Goal: Task Accomplishment & Management: Manage account settings

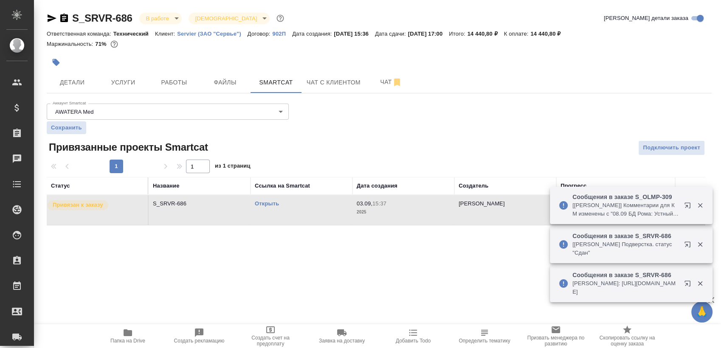
scroll to position [6, 0]
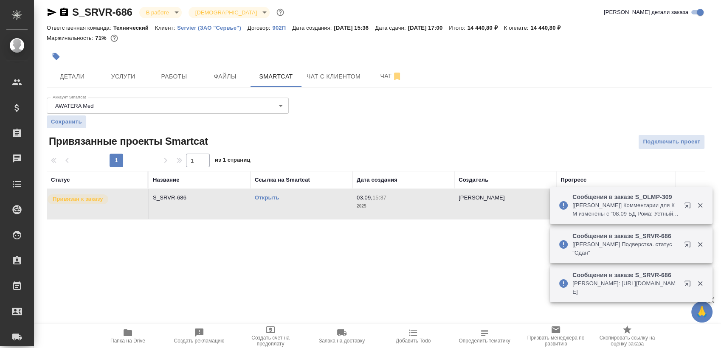
click at [165, 16] on body "🙏 .cls-1 fill:#fff; AWATERA Sergeeva Anastasia Клиенты Спецификации Заказы 0 Ча…" at bounding box center [360, 174] width 721 height 348
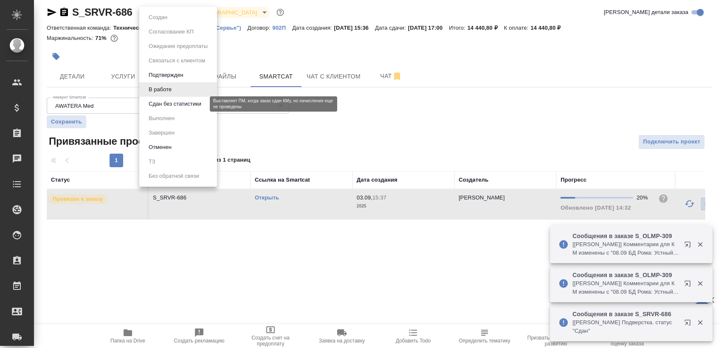
click at [195, 100] on button "Сдан без статистики" at bounding box center [175, 103] width 58 height 9
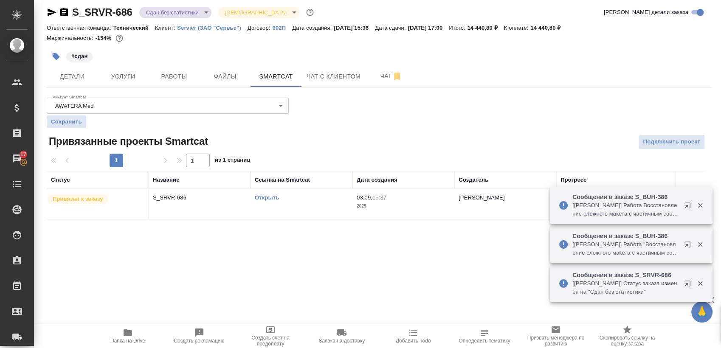
click at [279, 216] on td "Открыть" at bounding box center [302, 204] width 102 height 30
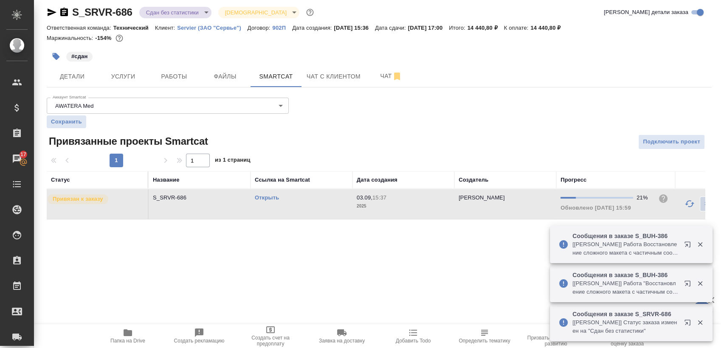
click at [279, 216] on td "Открыть" at bounding box center [302, 204] width 102 height 30
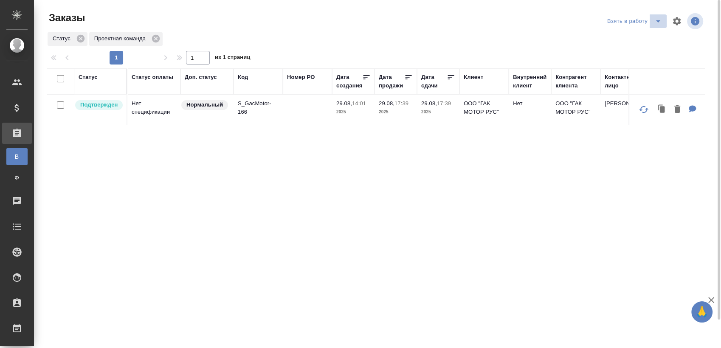
click at [657, 22] on icon "split button" at bounding box center [658, 21] width 10 height 10
click at [637, 34] on li "Мои заказы" at bounding box center [635, 38] width 71 height 14
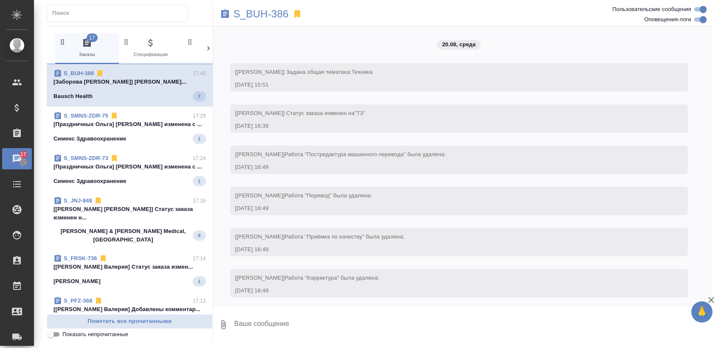
click at [149, 125] on p "[Праздничных Ольга] Тематика изменена с ..." at bounding box center [130, 124] width 152 height 8
click at [154, 164] on p "[Праздничных Ольга] Тематика изменена с ..." at bounding box center [130, 167] width 152 height 8
click at [133, 215] on span "S_JNJ-848 17:16 [Усманова Ольга] Статус заказа изменен н... Johnson & Johnson M…" at bounding box center [130, 221] width 152 height 48
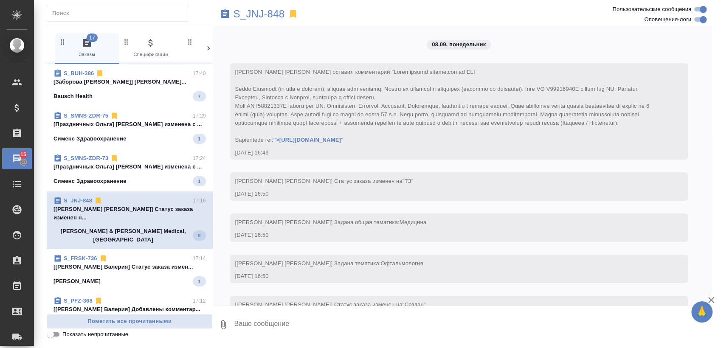
scroll to position [249, 0]
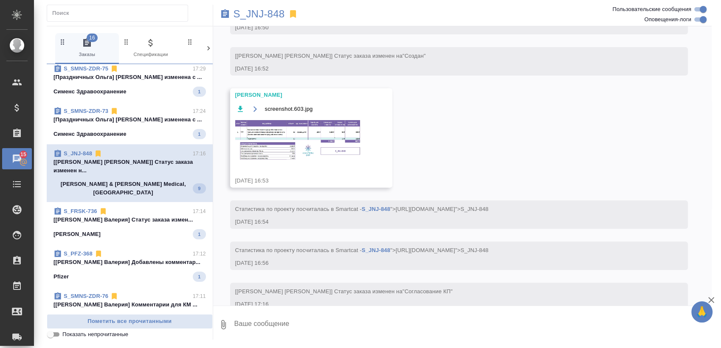
click at [106, 212] on span "S_FRSK-736 17:14 [Никифорова Валерия] Статус заказа измен... Fresenius Kabi 1" at bounding box center [130, 223] width 152 height 32
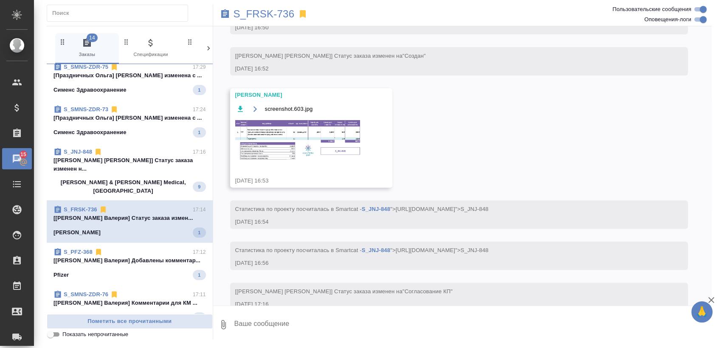
scroll to position [45, 0]
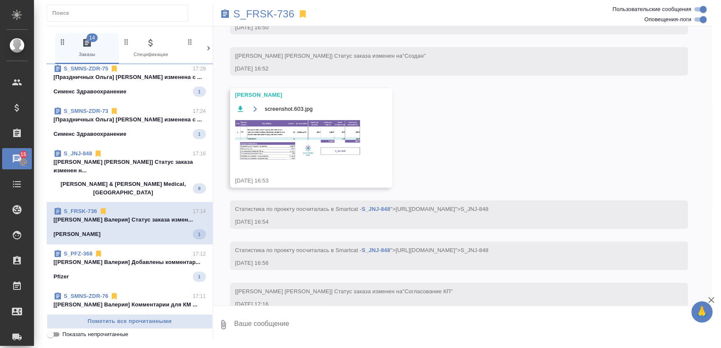
click at [133, 258] on p "[Никифорова Валерия] Добавлены комментар..." at bounding box center [130, 262] width 152 height 8
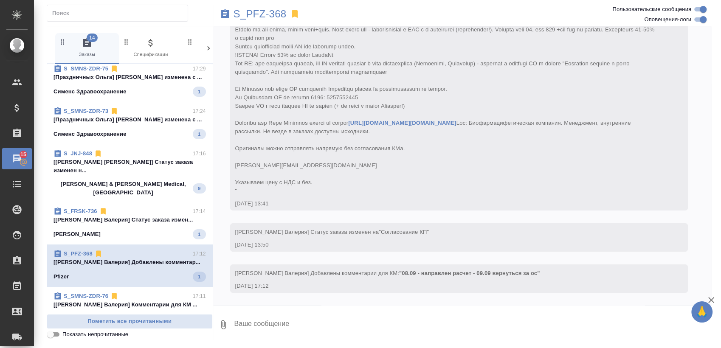
scroll to position [85, 0]
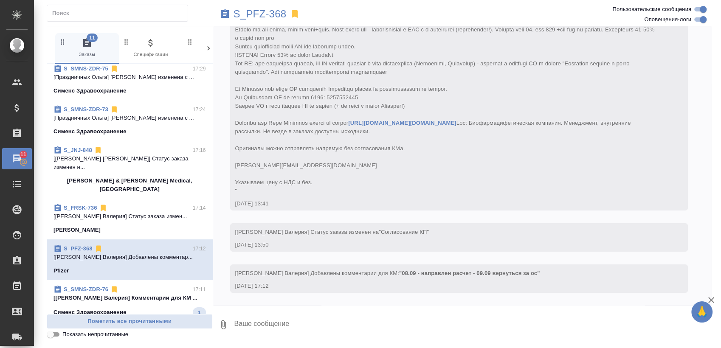
click at [109, 308] on p "Сименс Здравоохранение" at bounding box center [90, 312] width 73 height 8
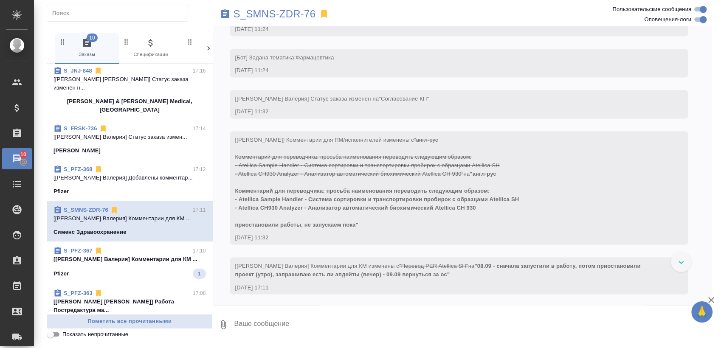
scroll to position [140, 0]
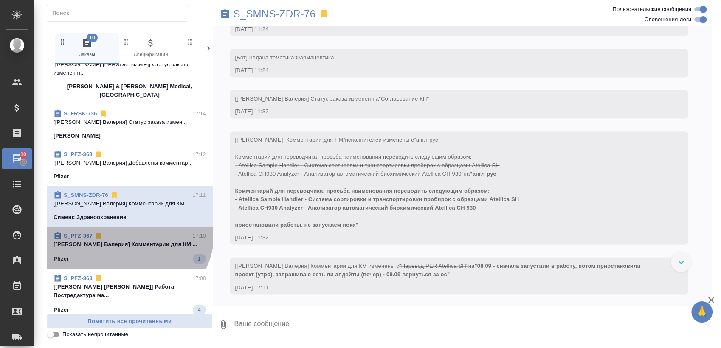
click at [122, 227] on div "S_PFZ-367 17:10 [Никифорова Валерия] Комментарии для КМ ... Pfizer 1" at bounding box center [130, 248] width 166 height 42
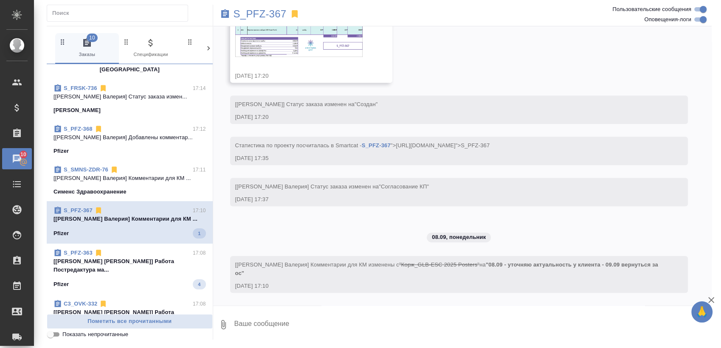
scroll to position [187, 0]
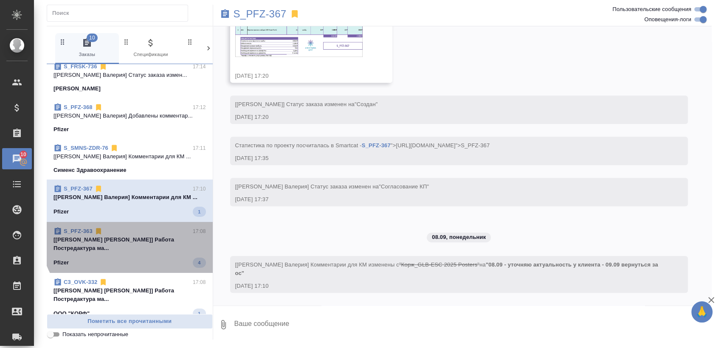
click at [141, 227] on div "S_PFZ-363 17:08" at bounding box center [130, 231] width 152 height 8
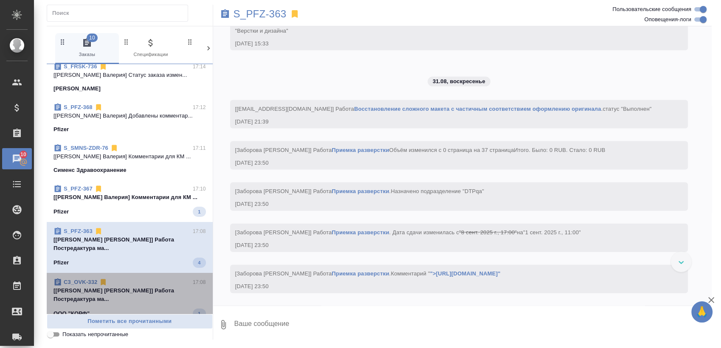
click at [130, 278] on span "C3_OVK-332 17:08 [Фокина Наталья] Работа Постредактура ма... ООО "КОРФ" 1" at bounding box center [130, 298] width 152 height 41
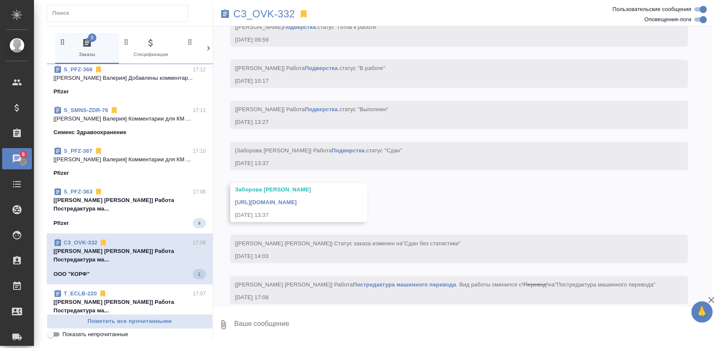
scroll to position [282, 0]
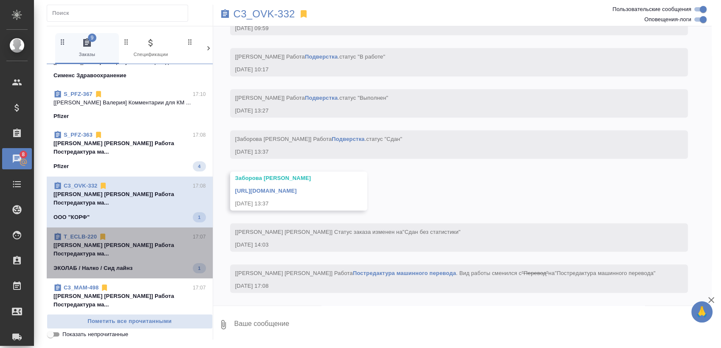
click at [158, 263] on div "ЭКОЛАБ / Налко / Сид лайнз 1" at bounding box center [130, 268] width 152 height 10
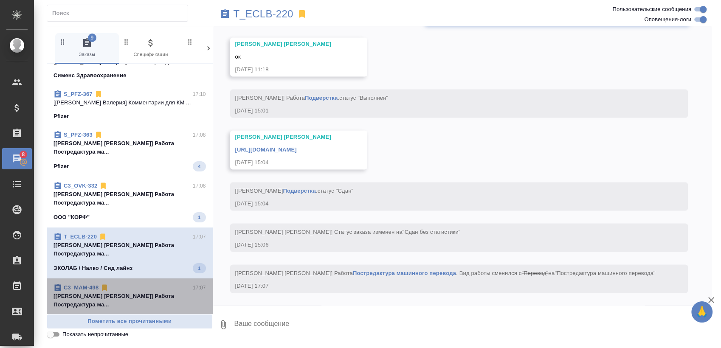
click at [140, 284] on div "C3_MAM-498 17:07" at bounding box center [130, 288] width 152 height 8
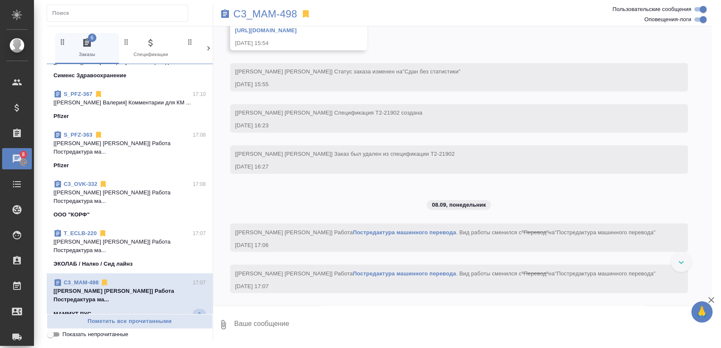
scroll to position [376, 0]
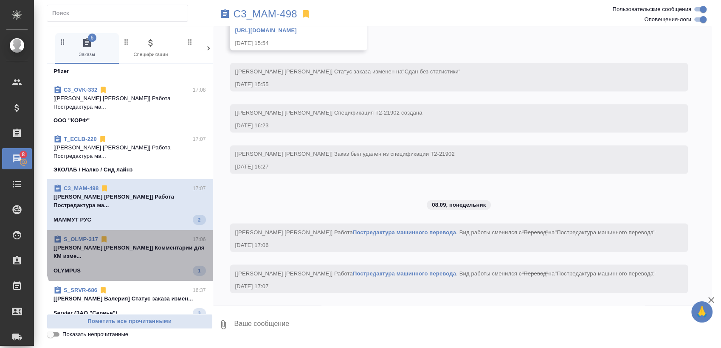
click at [143, 244] on p "[Усманова Ольга] Комментарии для КМ изме..." at bounding box center [130, 252] width 152 height 17
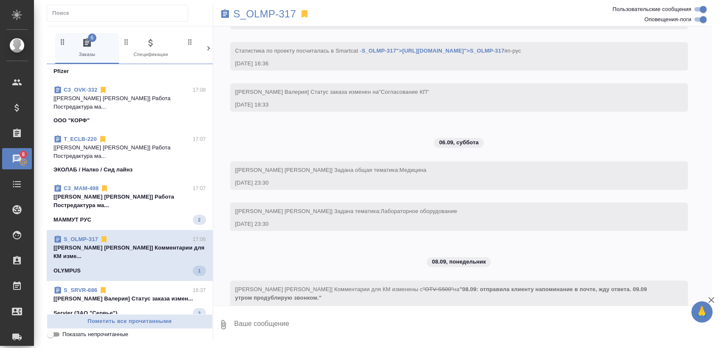
click at [139, 286] on div "S_SRVR-686 16:37" at bounding box center [130, 290] width 152 height 8
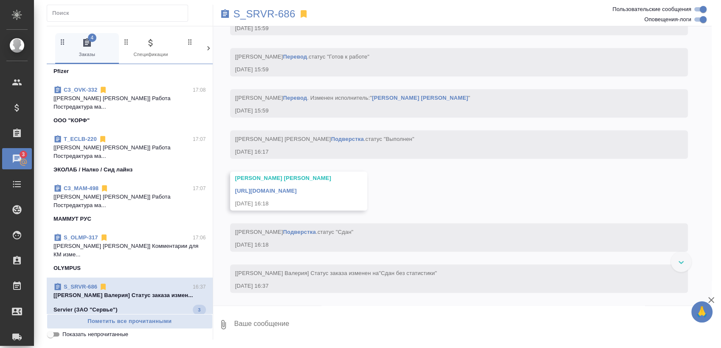
click at [130, 334] on p "11.09 тут окнули) Сергеева Анастасия..." at bounding box center [129, 338] width 151 height 8
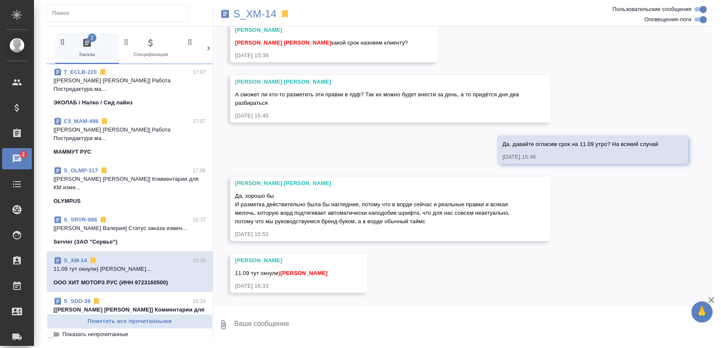
scroll to position [517, 0]
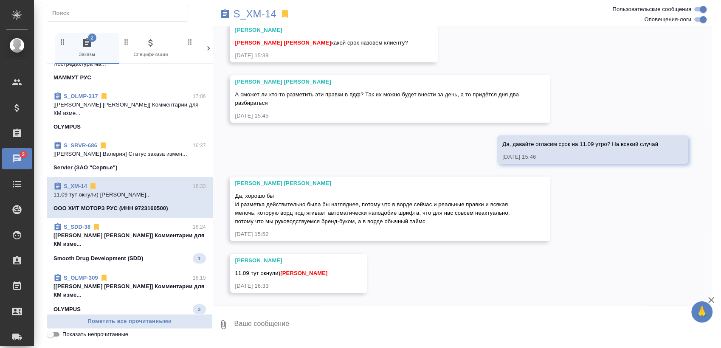
click at [153, 254] on div "Smooth Drug Development (SDD) 1" at bounding box center [130, 259] width 152 height 10
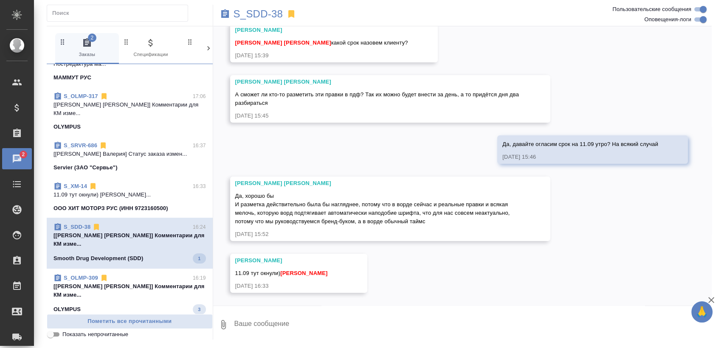
click at [152, 274] on span "S_OLMP-309 16:19 [Усманова Ольга] Комментарии для КМ изме... OLYMPUS 3" at bounding box center [130, 294] width 152 height 41
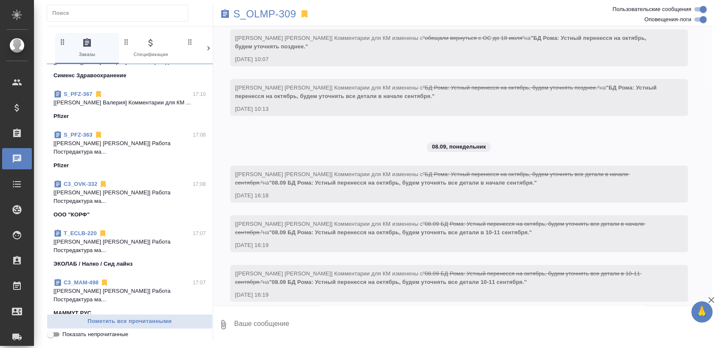
scroll to position [0, 0]
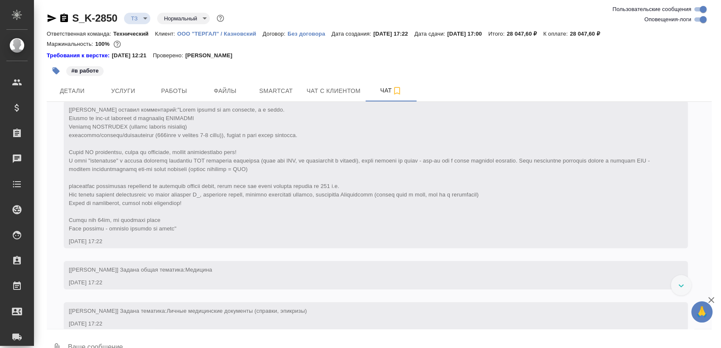
scroll to position [274, 0]
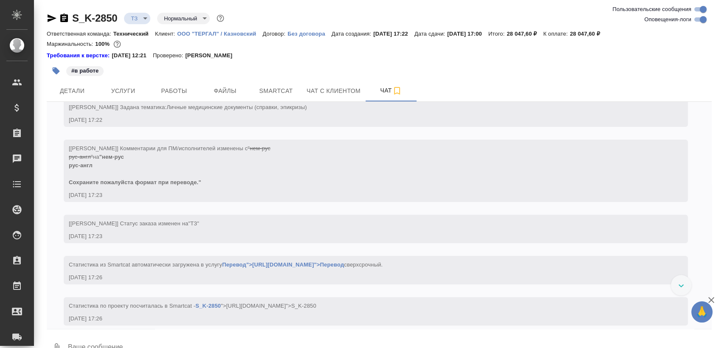
click at [697, 15] on input "Оповещения-логи" at bounding box center [703, 19] width 31 height 10
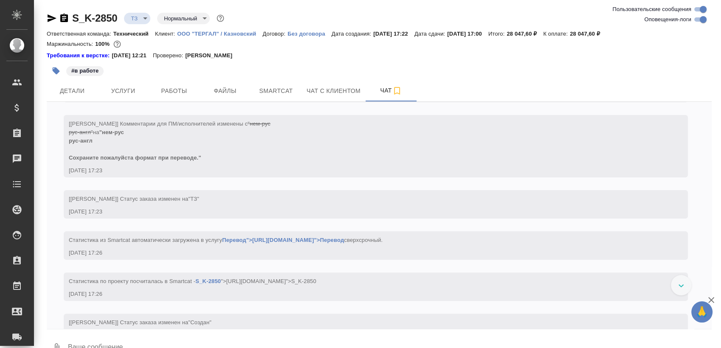
checkbox input "false"
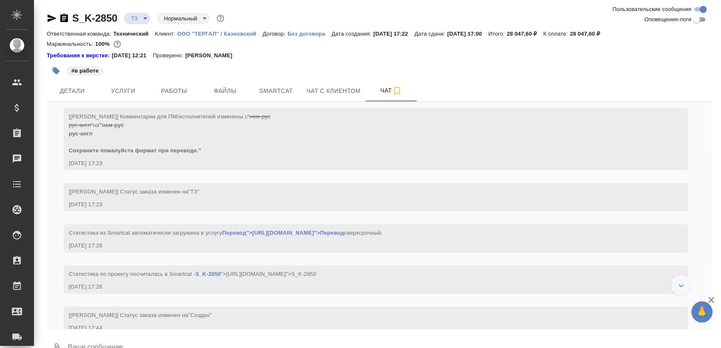
scroll to position [0, 0]
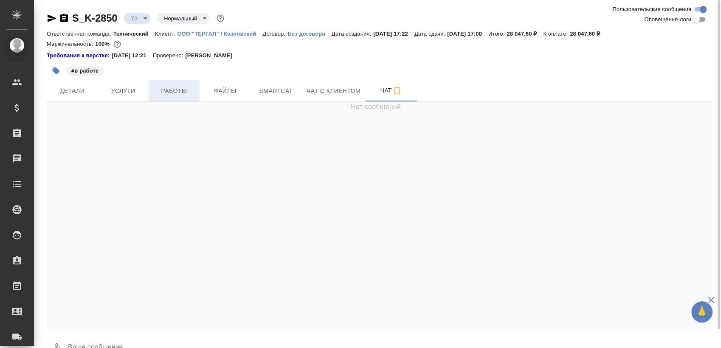
click at [165, 87] on span "Работы" at bounding box center [174, 91] width 41 height 11
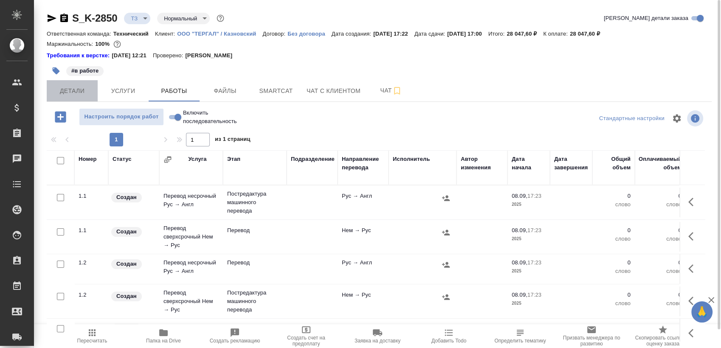
click at [83, 87] on span "Детали" at bounding box center [72, 91] width 41 height 11
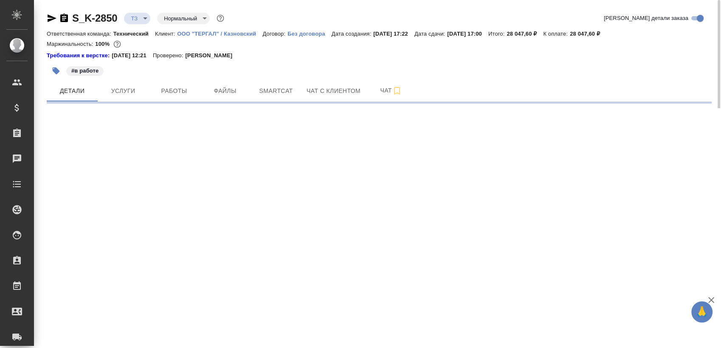
select select "RU"
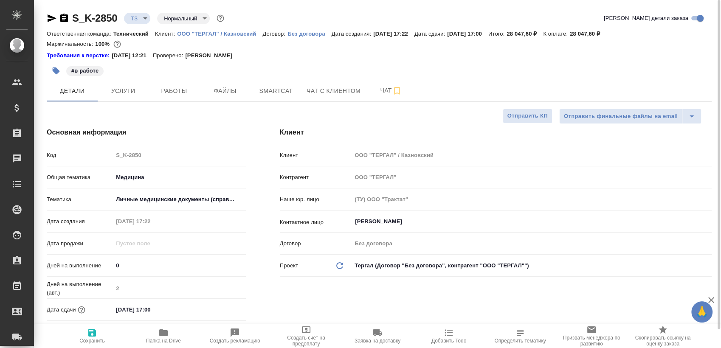
type textarea "x"
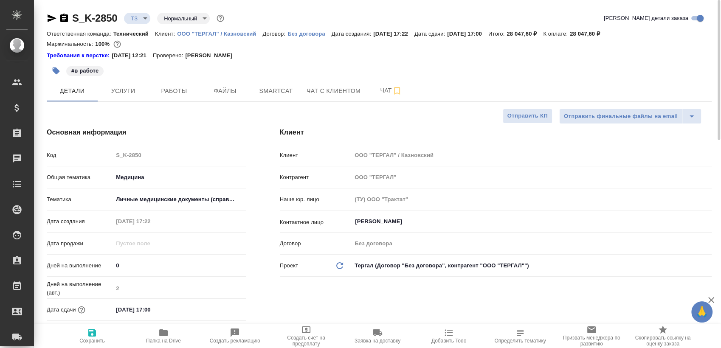
type textarea "x"
click at [65, 18] on icon "button" at bounding box center [64, 18] width 10 height 10
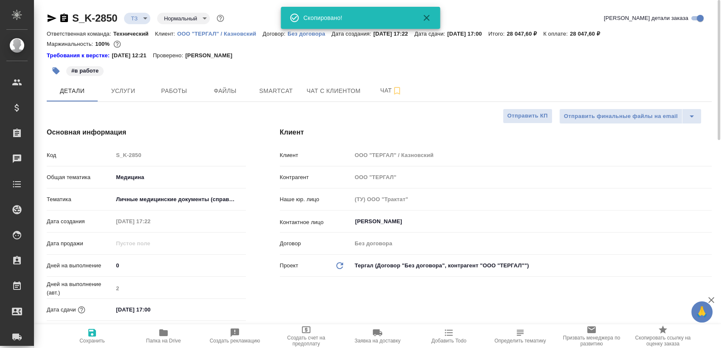
type textarea "x"
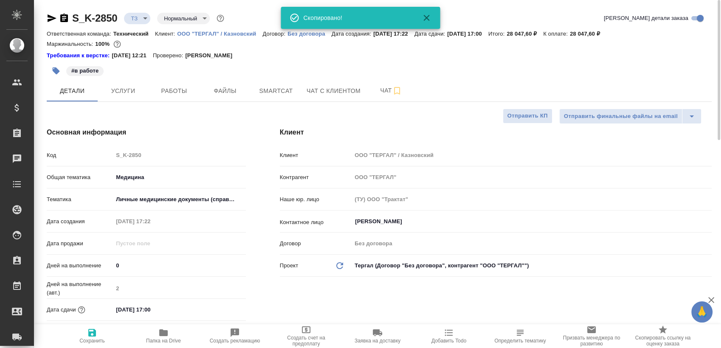
type textarea "x"
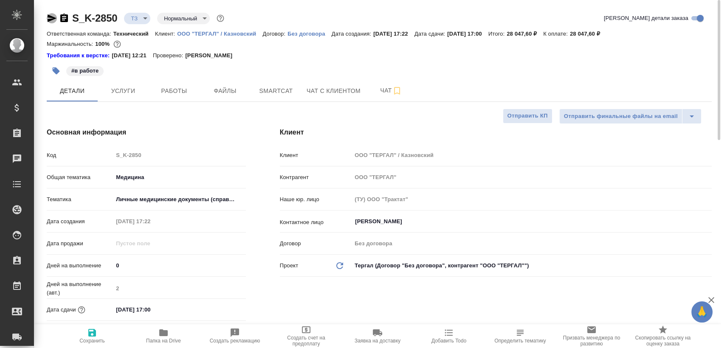
click at [55, 17] on icon "button" at bounding box center [52, 18] width 10 height 10
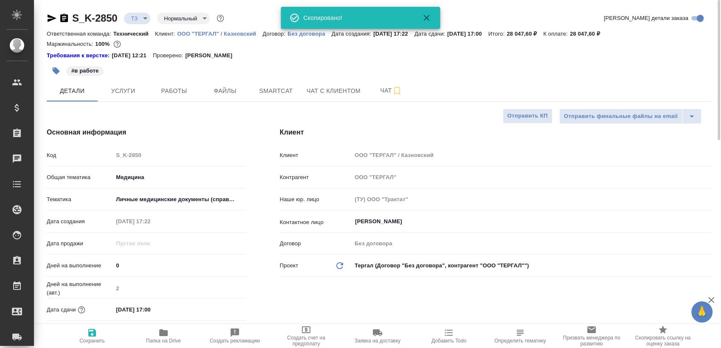
type textarea "x"
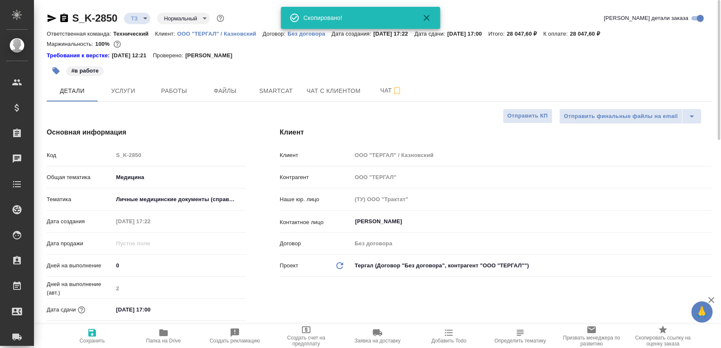
type textarea "x"
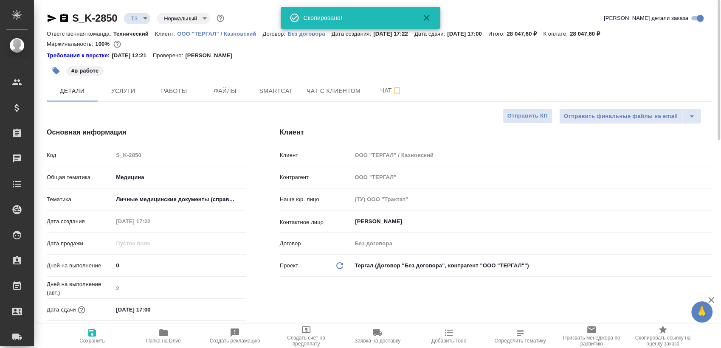
type textarea "x"
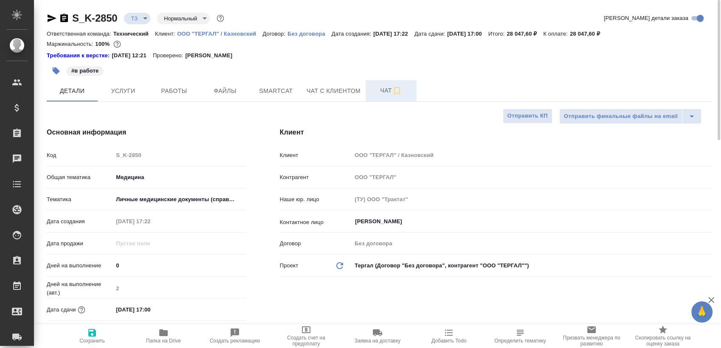
click at [367, 90] on button "Чат" at bounding box center [391, 90] width 51 height 21
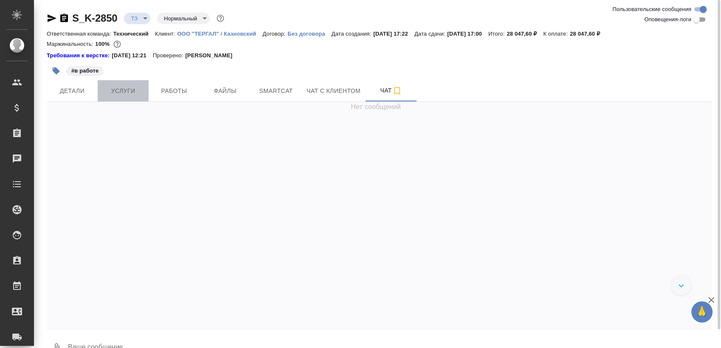
click at [131, 90] on span "Услуги" at bounding box center [123, 91] width 41 height 11
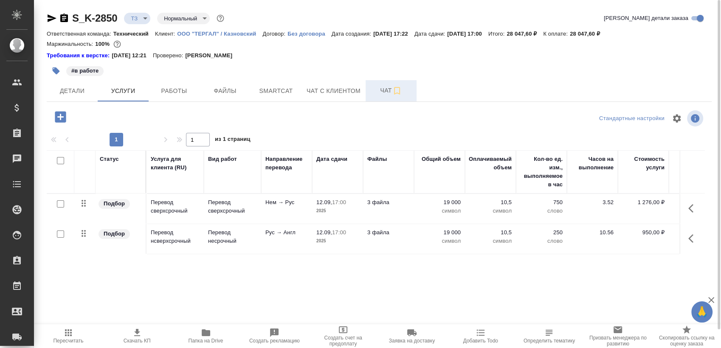
click at [375, 95] on span "Чат" at bounding box center [391, 90] width 41 height 11
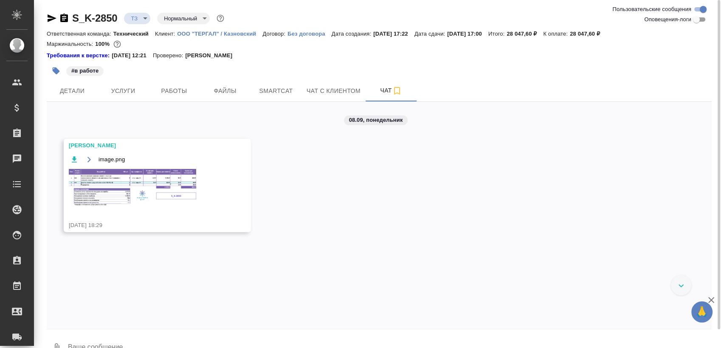
click at [135, 190] on img at bounding box center [132, 187] width 127 height 37
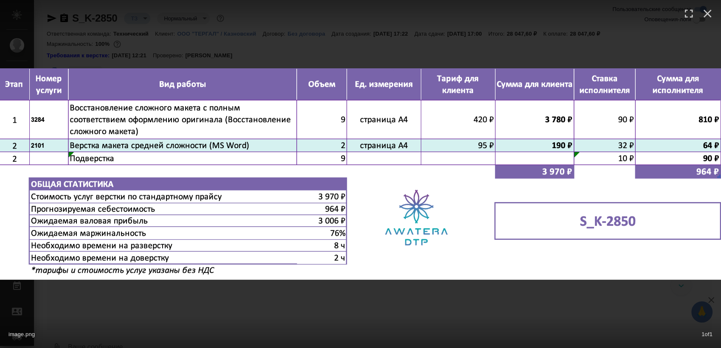
click at [255, 302] on div "image.png 1 of 1" at bounding box center [360, 174] width 721 height 348
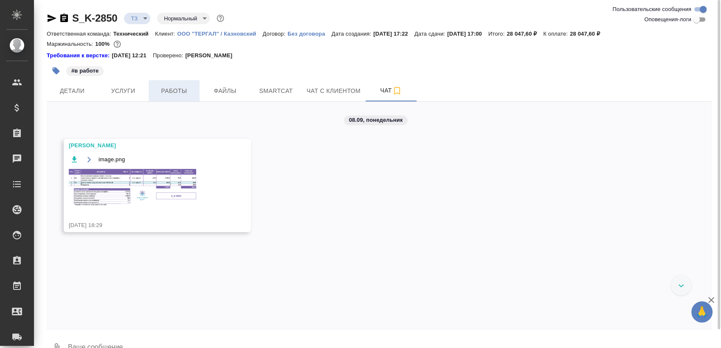
click at [175, 95] on span "Работы" at bounding box center [174, 91] width 41 height 11
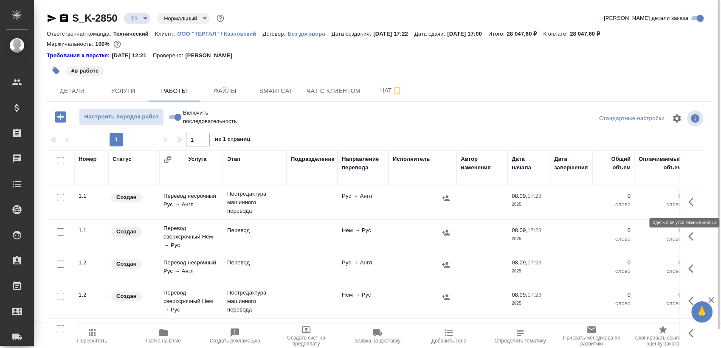
scroll to position [14, 0]
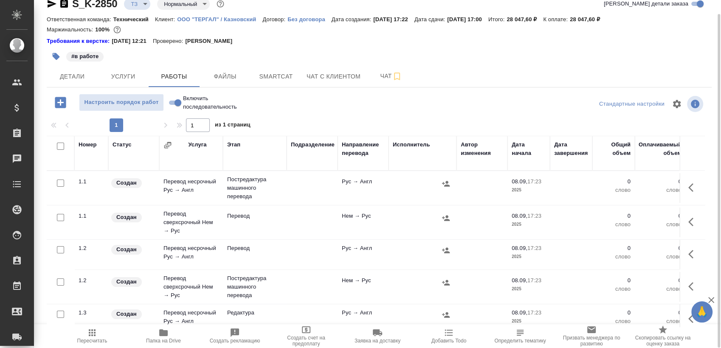
drag, startPoint x: 706, startPoint y: 175, endPoint x: 708, endPoint y: 194, distance: 18.4
click at [703, 234] on div "Номер Статус Услуга Этап Подразделение Направление перевода Исполнитель Автор и…" at bounding box center [379, 231] width 665 height 191
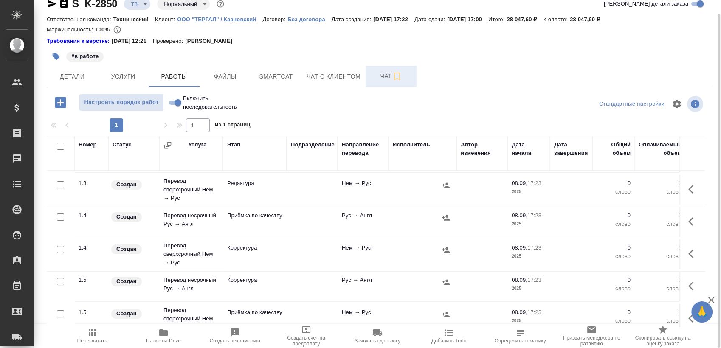
scroll to position [160, 0]
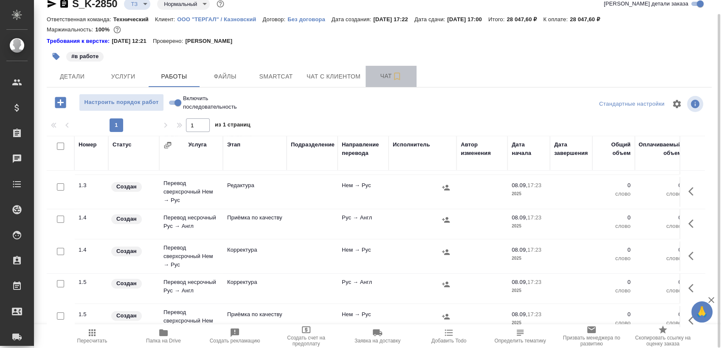
click at [390, 79] on span "Чат" at bounding box center [391, 76] width 41 height 11
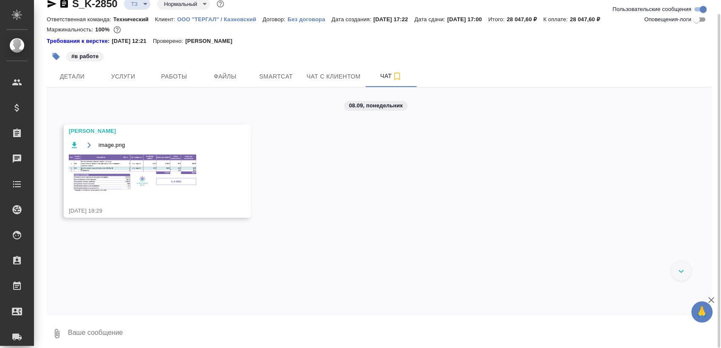
click at [139, 164] on img at bounding box center [132, 173] width 127 height 37
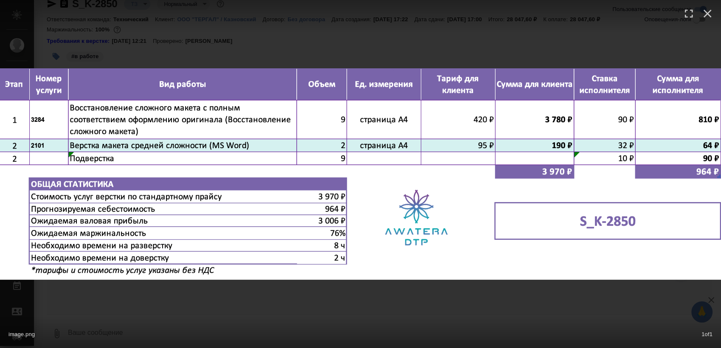
drag, startPoint x: 310, startPoint y: 326, endPoint x: 306, endPoint y: 315, distance: 11.1
click at [308, 322] on div "image.png 1 of 1" at bounding box center [360, 332] width 721 height 31
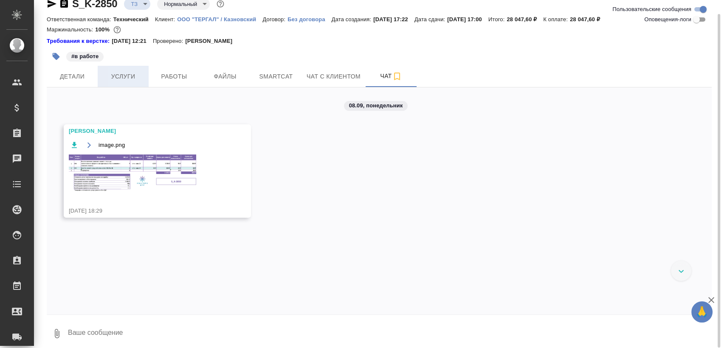
click at [143, 79] on button "Услуги" at bounding box center [123, 76] width 51 height 21
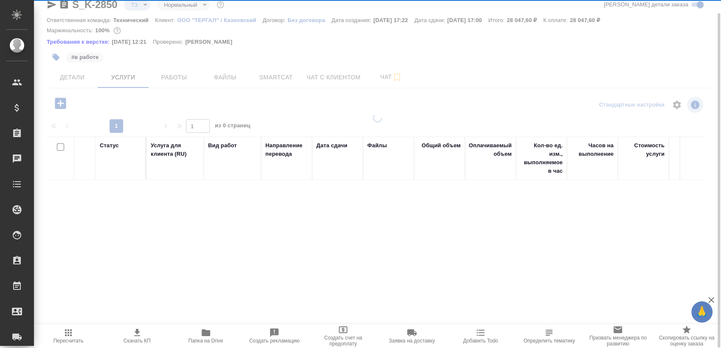
scroll to position [14, 0]
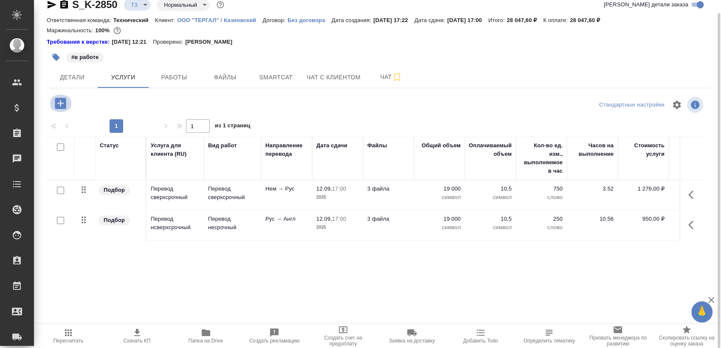
click at [66, 103] on icon "button" at bounding box center [60, 103] width 15 height 15
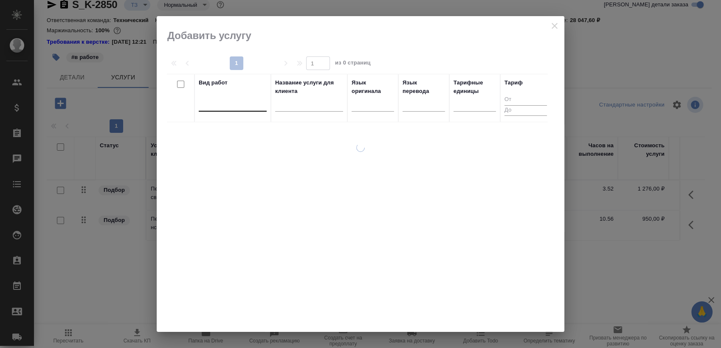
click at [241, 107] on div at bounding box center [233, 103] width 68 height 12
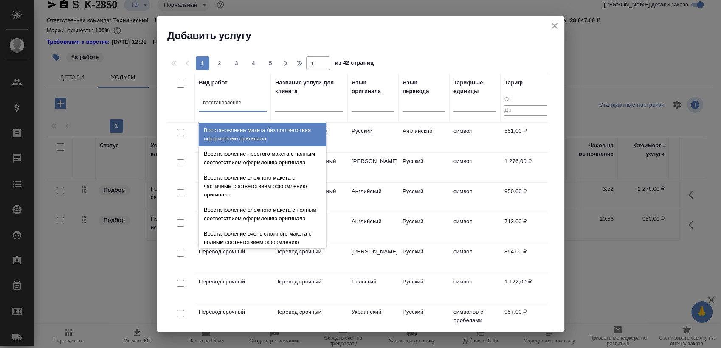
type input "восстановление с"
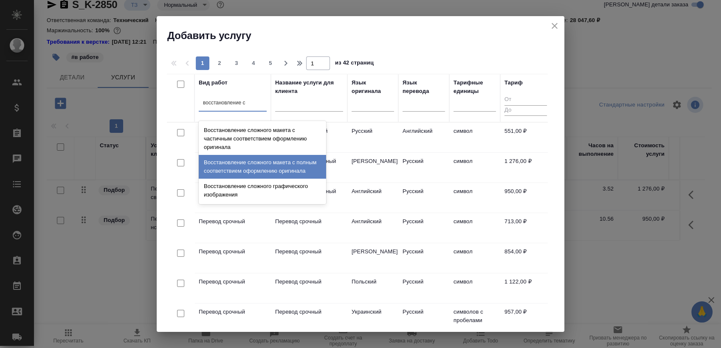
click at [299, 168] on div "Восстановление сложного макета с полным соответствием оформлению оригинала" at bounding box center [262, 167] width 127 height 24
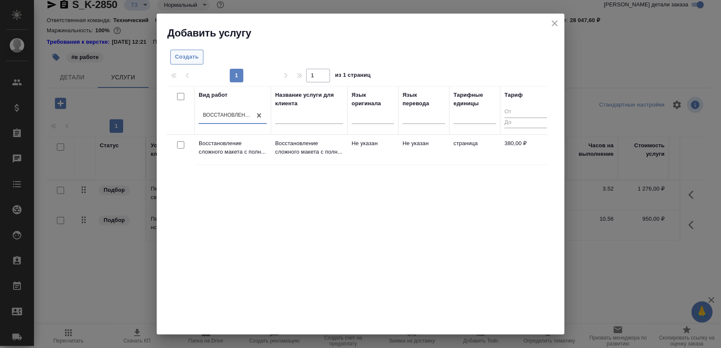
click at [196, 56] on span "Создать" at bounding box center [187, 57] width 24 height 10
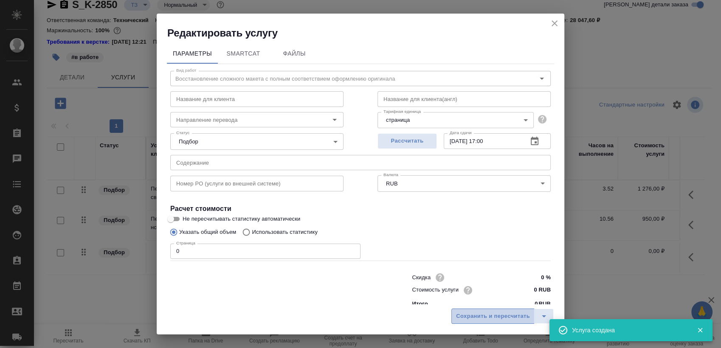
click at [510, 312] on span "Сохранить и пересчитать" at bounding box center [493, 317] width 74 height 10
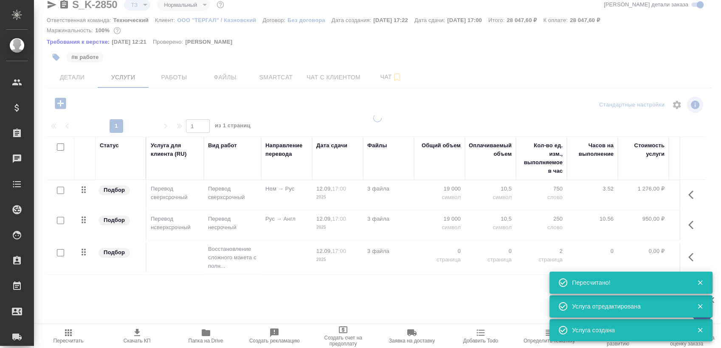
type input "new"
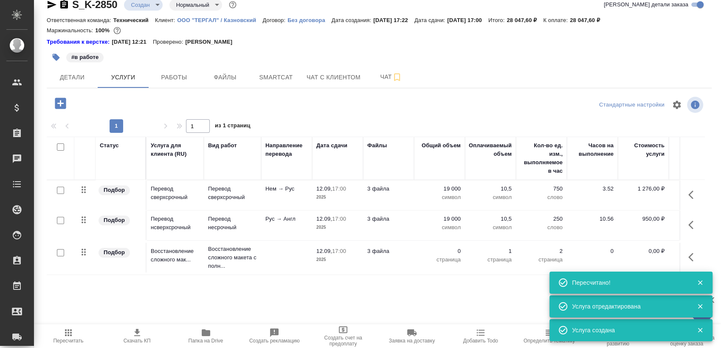
click at [680, 257] on td at bounding box center [692, 258] width 25 height 30
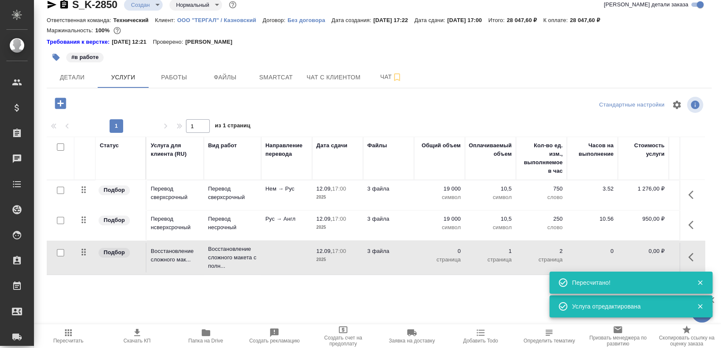
click at [688, 257] on td at bounding box center [692, 258] width 25 height 30
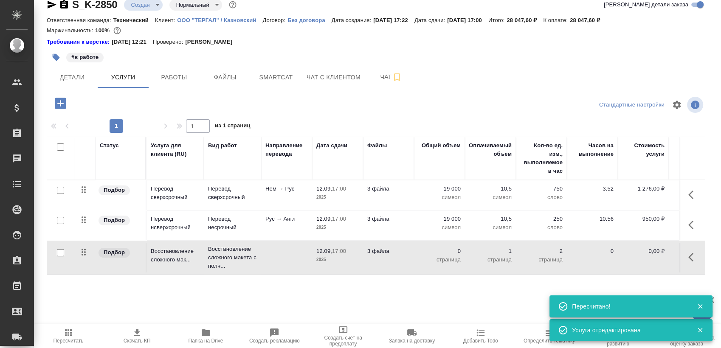
click at [689, 257] on icon "button" at bounding box center [694, 257] width 10 height 10
click at [622, 259] on button "button" at bounding box center [628, 257] width 20 height 20
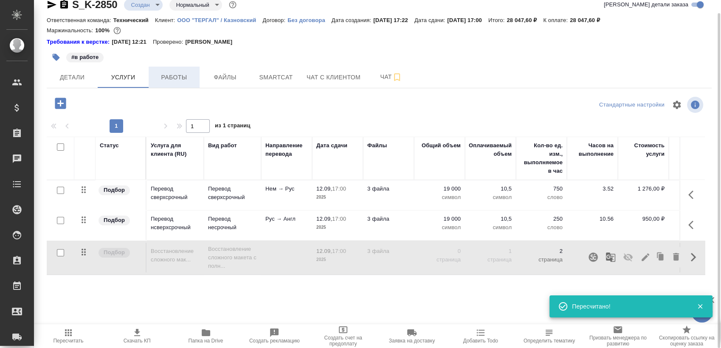
click at [176, 83] on button "Работы" at bounding box center [174, 77] width 51 height 21
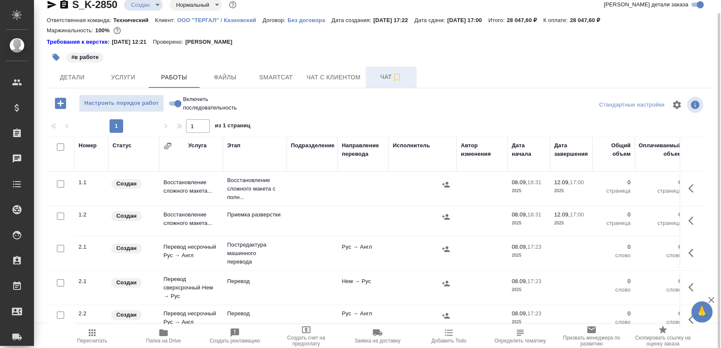
click at [375, 77] on span "Чат" at bounding box center [391, 77] width 41 height 11
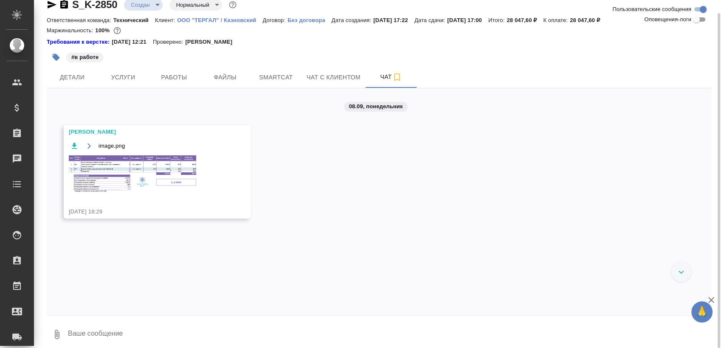
click at [180, 167] on img at bounding box center [132, 173] width 127 height 37
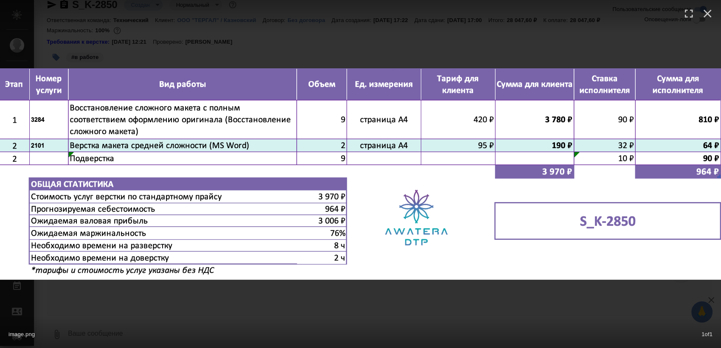
drag, startPoint x: 274, startPoint y: 291, endPoint x: 271, endPoint y: 283, distance: 8.6
click at [274, 291] on div "image.png 1 of 1" at bounding box center [360, 174] width 721 height 348
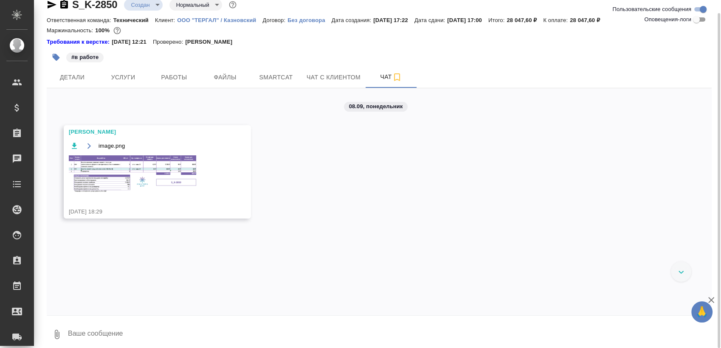
click at [170, 65] on div "#в работе" at bounding box center [268, 57] width 443 height 19
click at [177, 75] on span "Работы" at bounding box center [174, 77] width 41 height 11
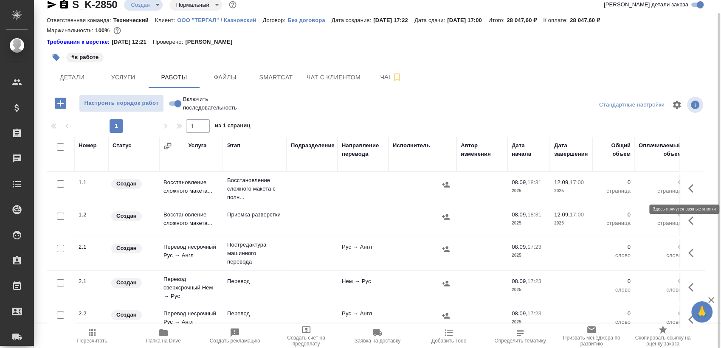
click at [689, 185] on icon "button" at bounding box center [694, 188] width 10 height 10
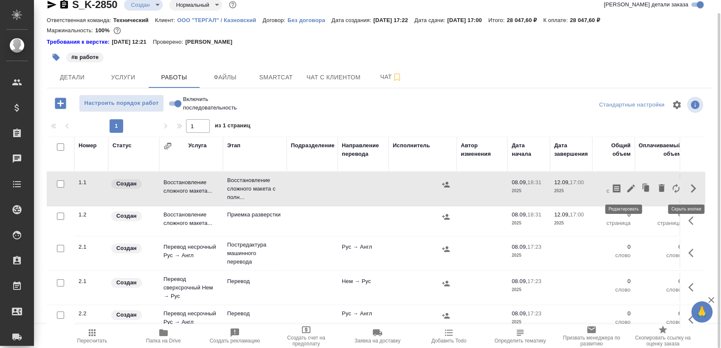
click at [626, 190] on icon "button" at bounding box center [631, 188] width 10 height 10
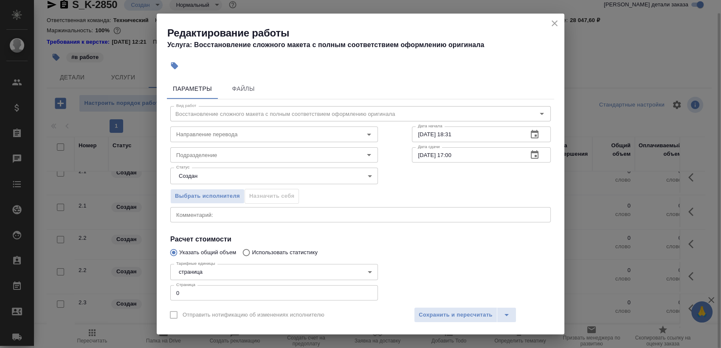
scroll to position [94, 0]
click at [232, 292] on input "0" at bounding box center [274, 292] width 208 height 15
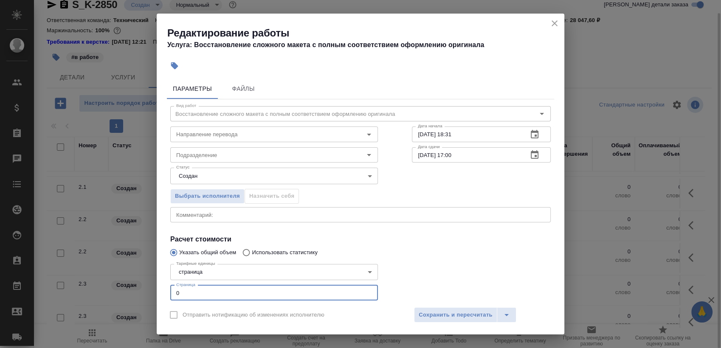
click at [232, 292] on input "0" at bounding box center [274, 292] width 208 height 15
type input "9"
click at [226, 158] on input "Подразделение" at bounding box center [260, 155] width 174 height 10
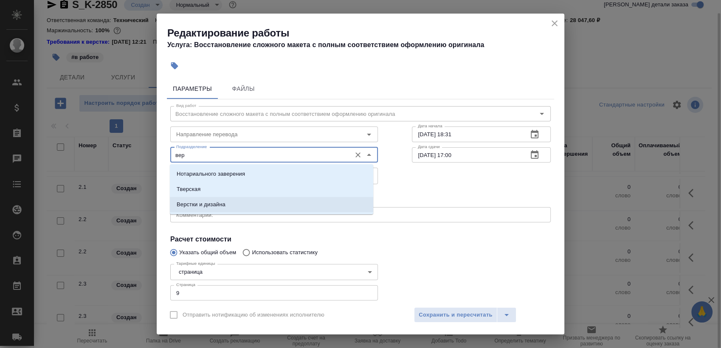
click at [227, 203] on li "Верстки и дизайна" at bounding box center [271, 204] width 203 height 15
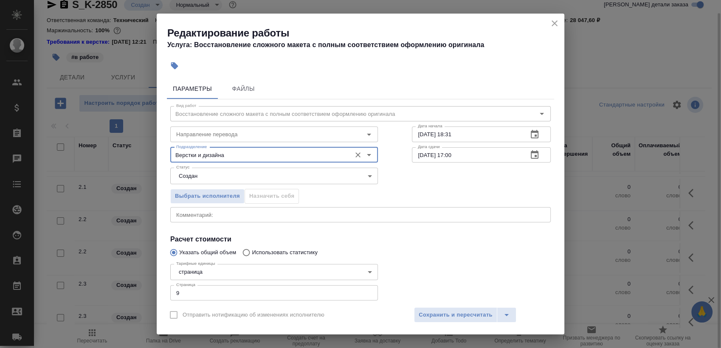
type input "Верстки и дизайна"
click at [246, 175] on body "🙏 .cls-1 fill:#fff; AWATERA Sergeeva Anastasia Клиенты Спецификации Заказы 0 Ча…" at bounding box center [360, 174] width 721 height 348
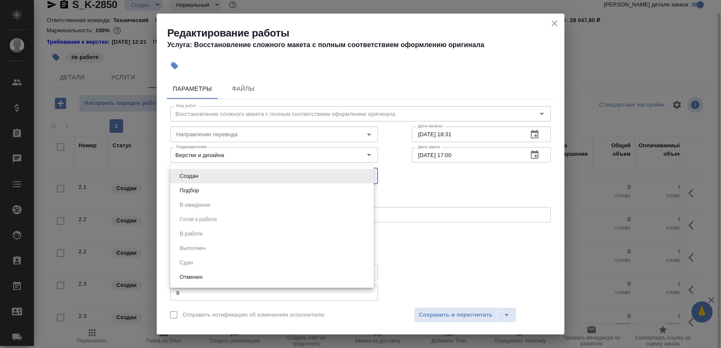
click at [238, 193] on li "Подбор" at bounding box center [271, 190] width 203 height 14
type input "recruiting"
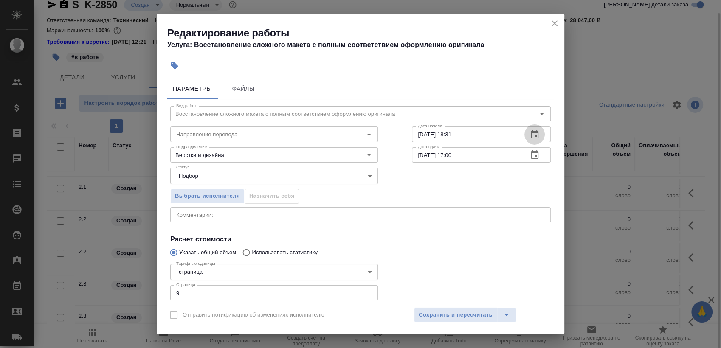
click at [525, 138] on button "button" at bounding box center [535, 134] width 20 height 20
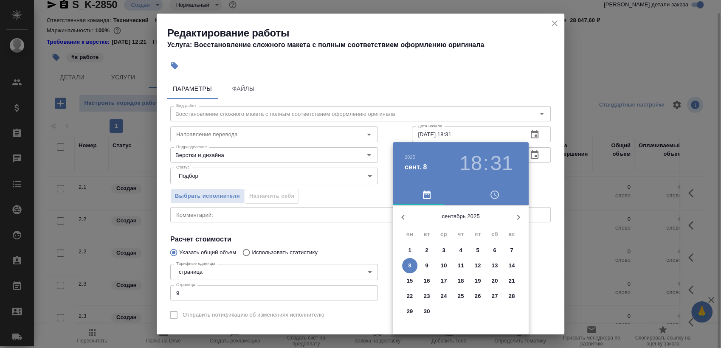
click at [406, 263] on span "8" at bounding box center [409, 266] width 15 height 8
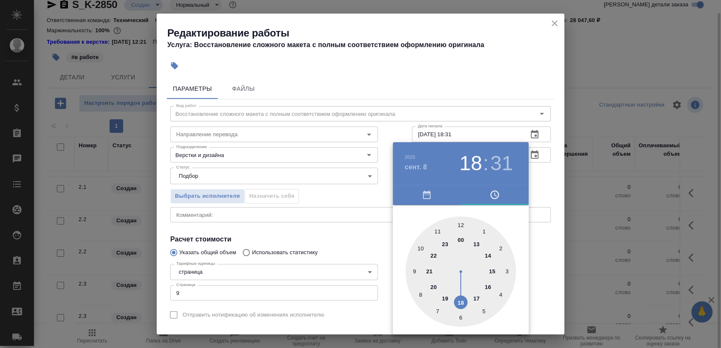
click at [459, 302] on div at bounding box center [461, 272] width 110 height 110
click at [461, 313] on div at bounding box center [461, 272] width 110 height 110
type input "08.09.2025 18:30"
click at [548, 189] on div at bounding box center [360, 174] width 721 height 348
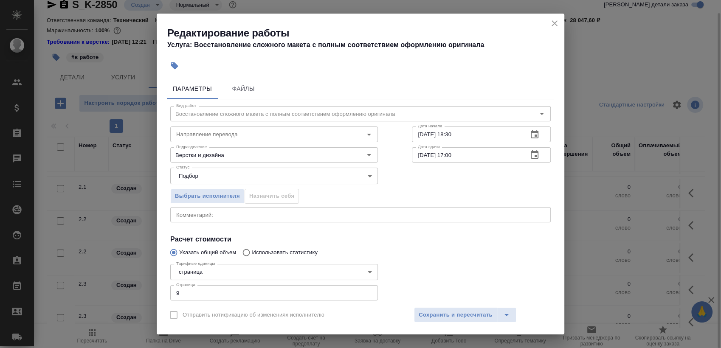
click at [530, 151] on icon "button" at bounding box center [535, 155] width 10 height 10
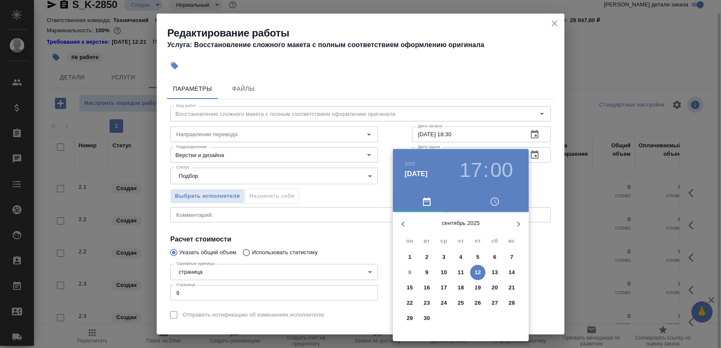
click at [465, 270] on span "11" at bounding box center [460, 272] width 15 height 8
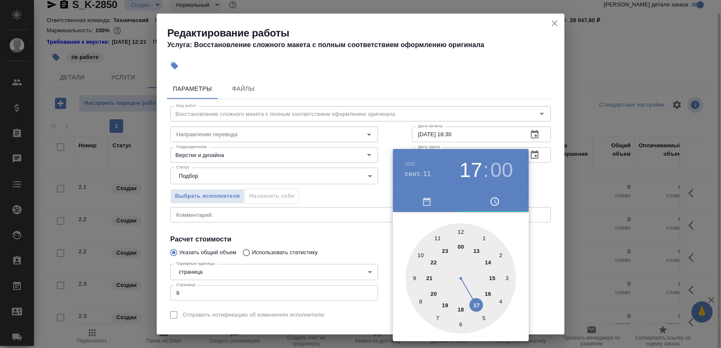
click at [485, 294] on div at bounding box center [461, 278] width 110 height 110
click at [462, 327] on div at bounding box center [461, 278] width 110 height 110
type input "11.09.2025 16:30"
click at [544, 188] on div at bounding box center [360, 174] width 721 height 348
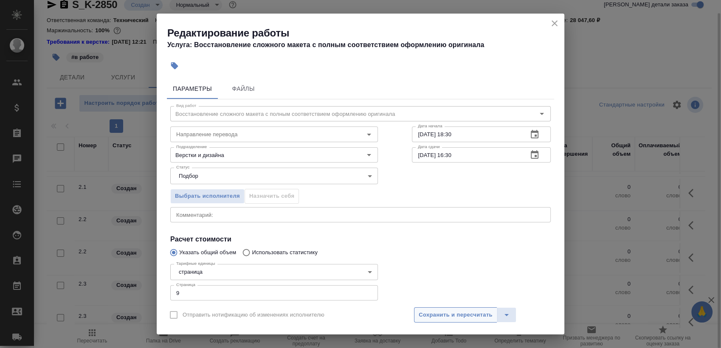
scroll to position [47, 0]
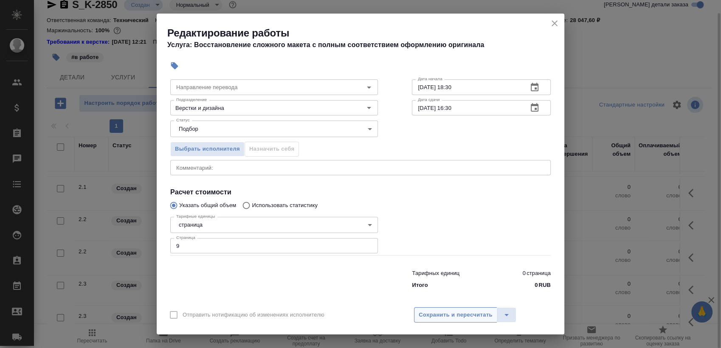
click at [438, 311] on span "Сохранить и пересчитать" at bounding box center [456, 316] width 74 height 10
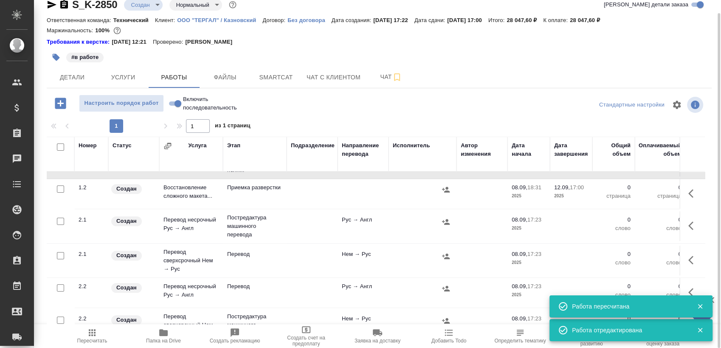
scroll to position [0, 0]
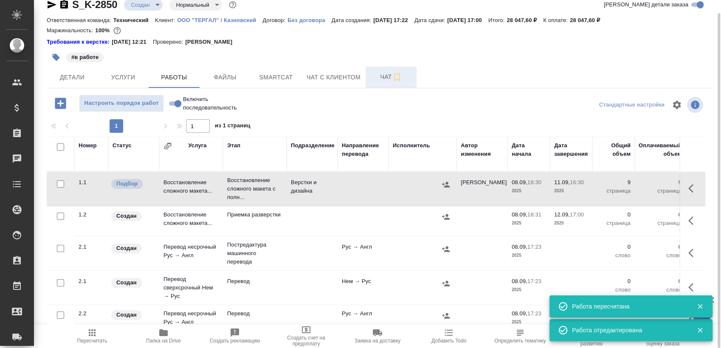
click at [374, 81] on span "Чат" at bounding box center [391, 77] width 41 height 11
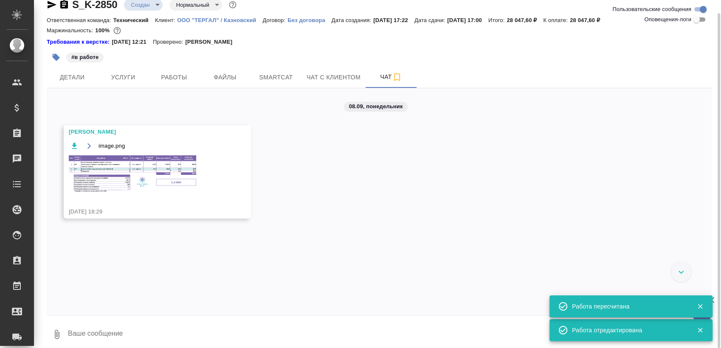
click at [161, 178] on img at bounding box center [132, 173] width 127 height 37
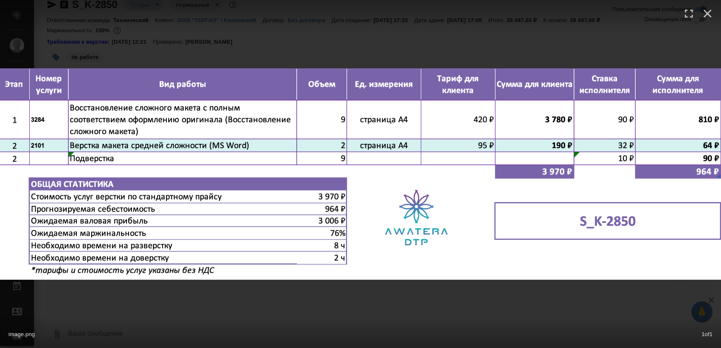
click at [268, 301] on div "image.png 1 of 1" at bounding box center [360, 174] width 721 height 348
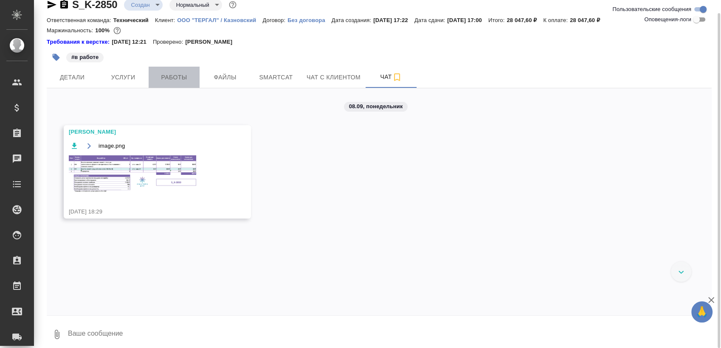
click at [158, 84] on button "Работы" at bounding box center [174, 77] width 51 height 21
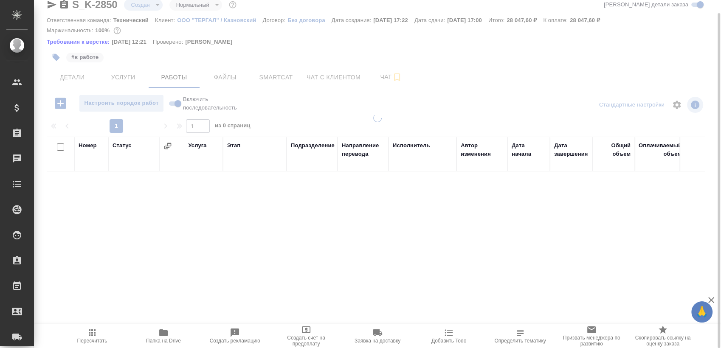
click at [139, 7] on body "🙏 .cls-1 fill:#fff; AWATERA Sergeeva Anastasia Клиенты Спецификации Заказы 0 Ча…" at bounding box center [360, 174] width 721 height 348
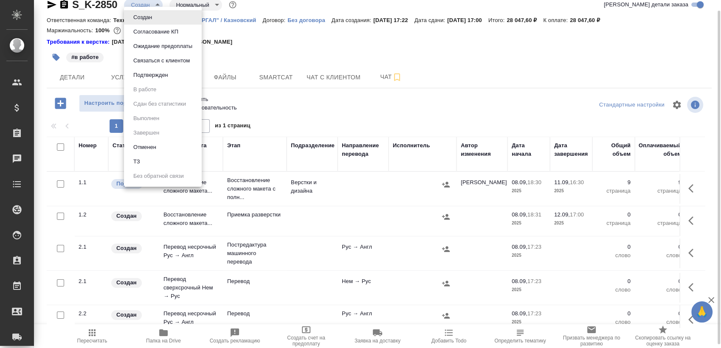
scroll to position [12, 0]
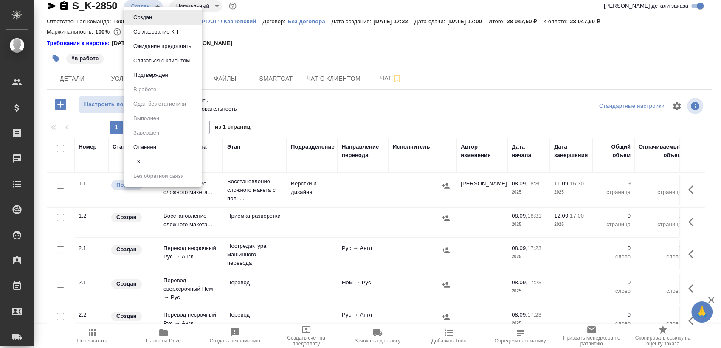
click at [173, 34] on button "Согласование КП" at bounding box center [156, 31] width 50 height 9
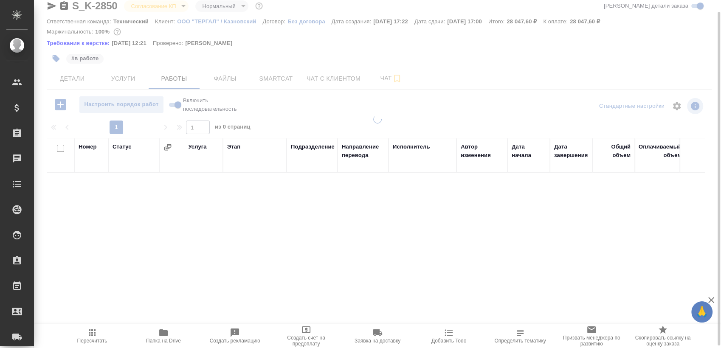
click at [144, 6] on body "🙏 .cls-1 fill:#fff; AWATERA Sergeeva Anastasia Клиенты Спецификации Заказы 0 Ча…" at bounding box center [360, 174] width 721 height 348
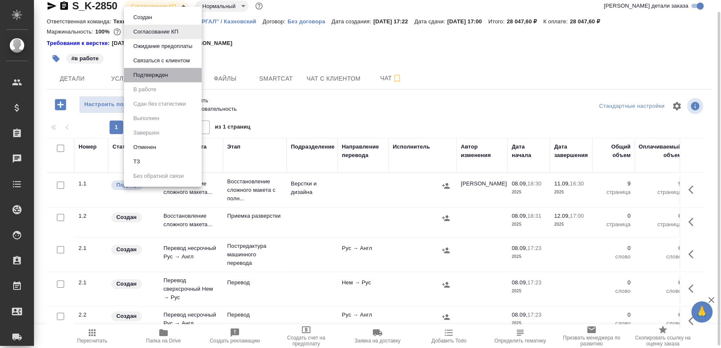
click at [176, 76] on li "Подтвержден" at bounding box center [163, 75] width 78 height 14
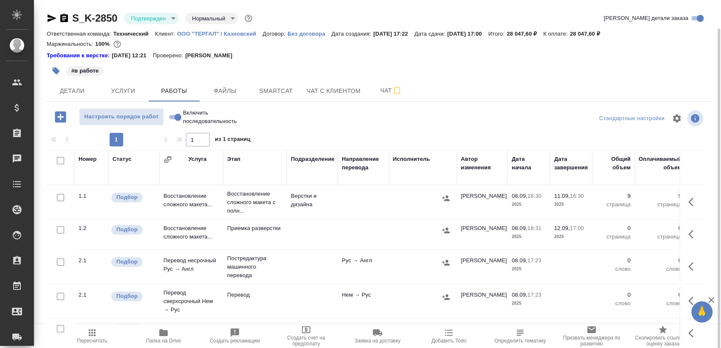
scroll to position [14, 0]
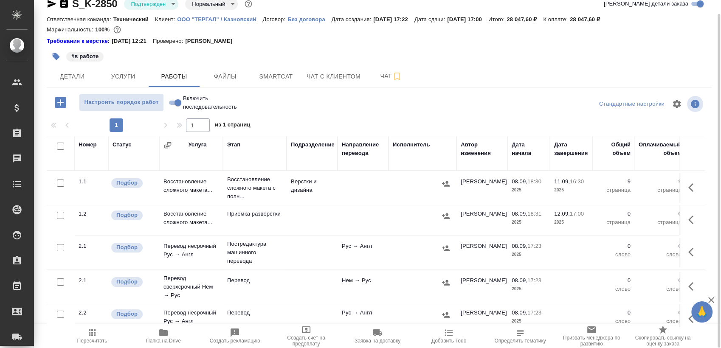
click at [49, 6] on icon "button" at bounding box center [52, 4] width 9 height 8
click at [79, 76] on span "Детали" at bounding box center [72, 76] width 41 height 11
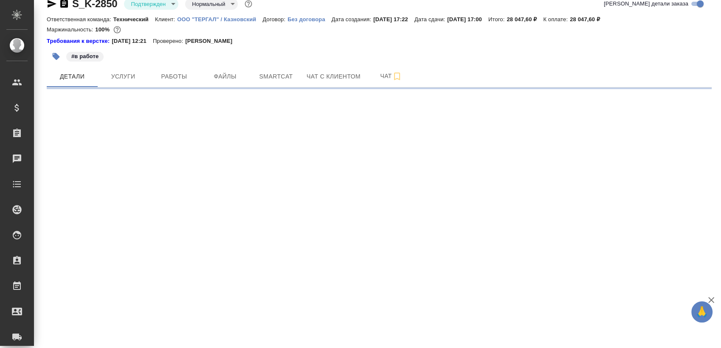
select select "RU"
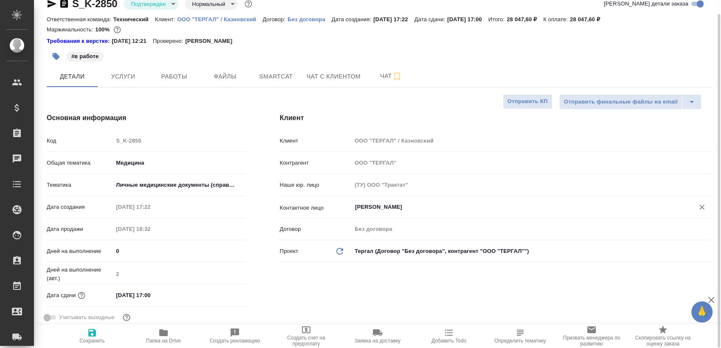
type textarea "x"
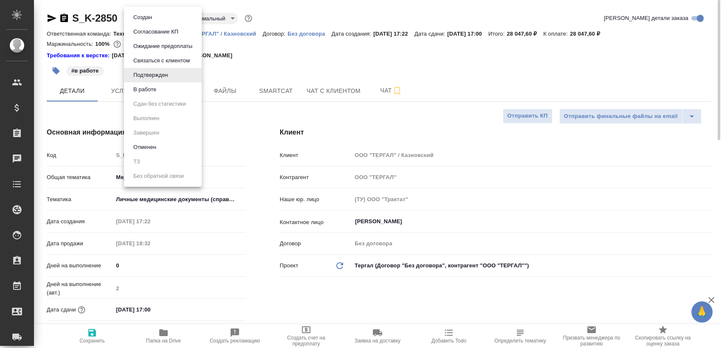
click at [158, 17] on body "🙏 .cls-1 fill:#fff; AWATERA Sergeeva Anastasia Клиенты Спецификации Заказы 0 Ча…" at bounding box center [360, 174] width 721 height 348
click at [158, 86] on button "В работе" at bounding box center [145, 89] width 28 height 9
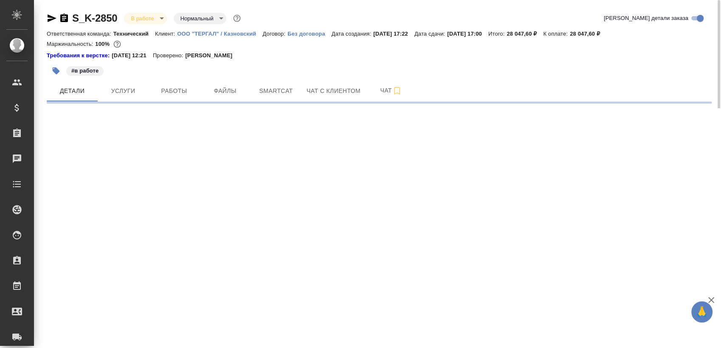
select select "RU"
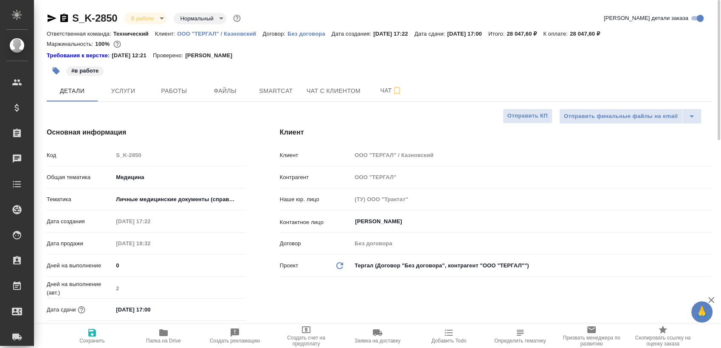
type textarea "x"
click at [186, 85] on button "Работы" at bounding box center [174, 90] width 51 height 21
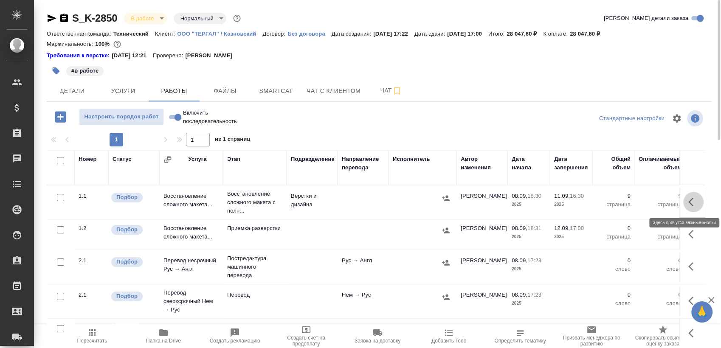
click at [689, 204] on icon "button" at bounding box center [694, 202] width 10 height 10
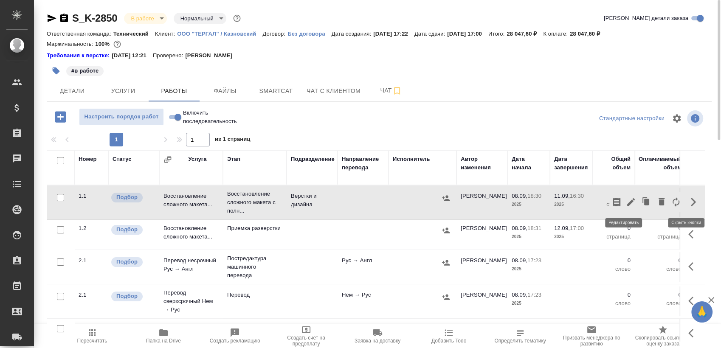
click at [627, 201] on icon "button" at bounding box center [631, 202] width 8 height 8
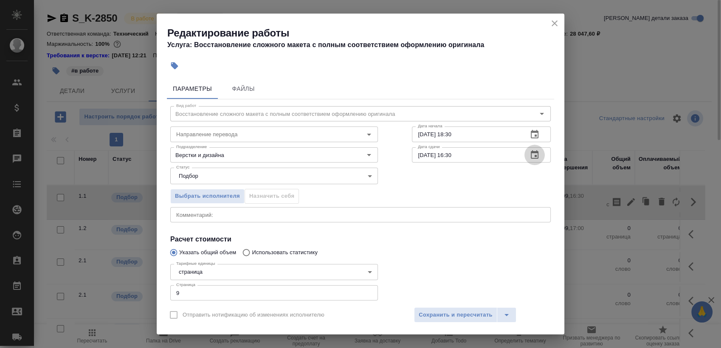
click at [530, 150] on icon "button" at bounding box center [535, 155] width 10 height 10
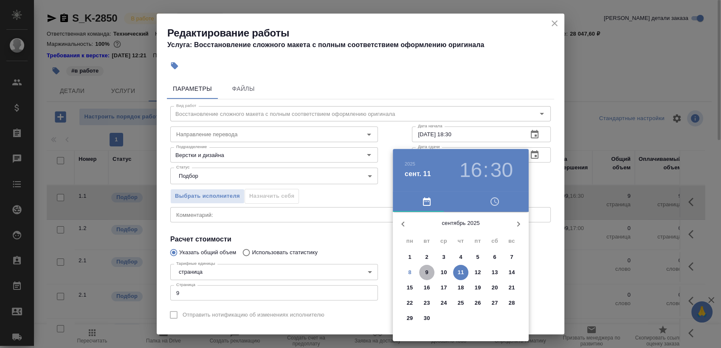
click at [429, 271] on span "9" at bounding box center [426, 272] width 15 height 8
type input "09.09.2025 16:30"
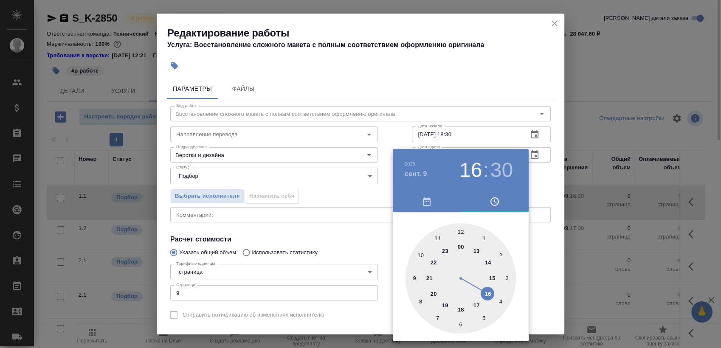
click at [546, 173] on div at bounding box center [360, 174] width 721 height 348
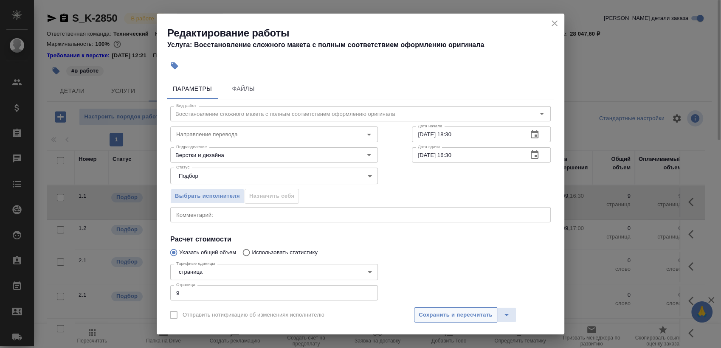
click at [459, 313] on span "Сохранить и пересчитать" at bounding box center [456, 316] width 74 height 10
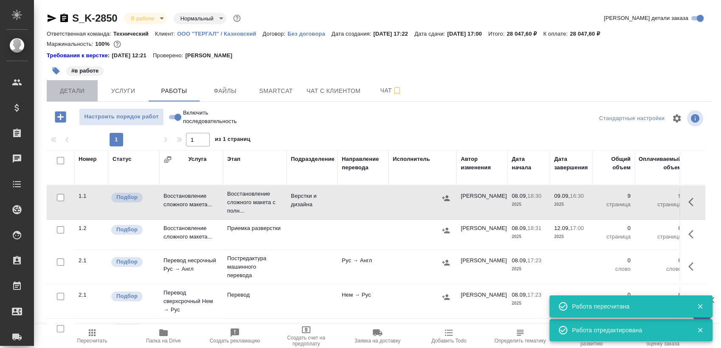
click at [71, 85] on button "Детали" at bounding box center [72, 90] width 51 height 21
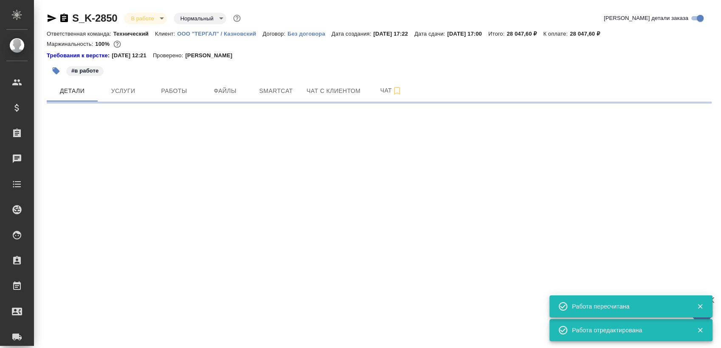
select select "RU"
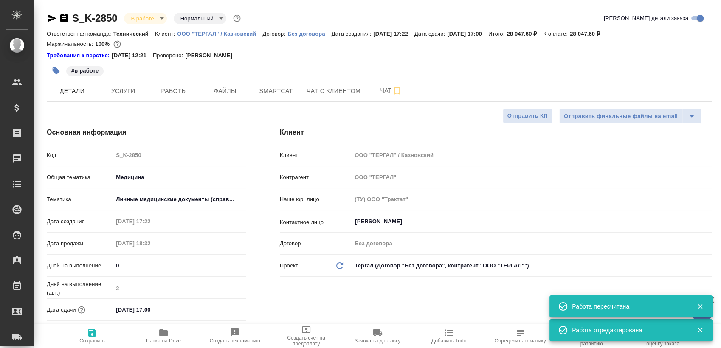
type textarea "x"
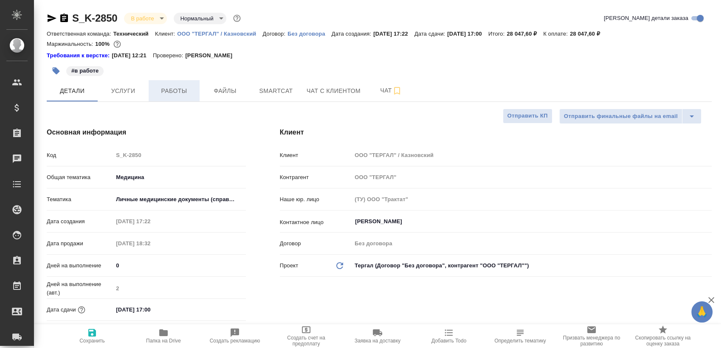
click at [191, 94] on span "Работы" at bounding box center [174, 91] width 41 height 11
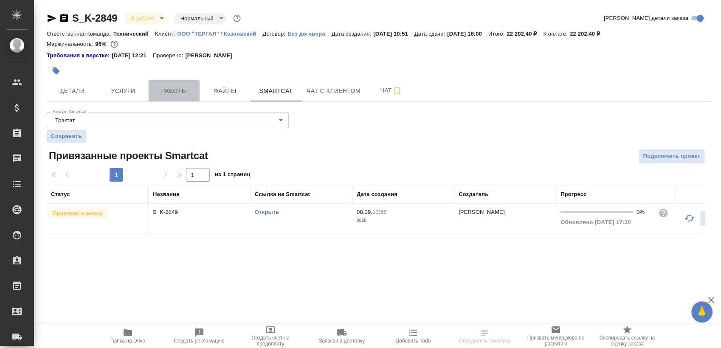
click at [181, 97] on button "Работы" at bounding box center [174, 90] width 51 height 21
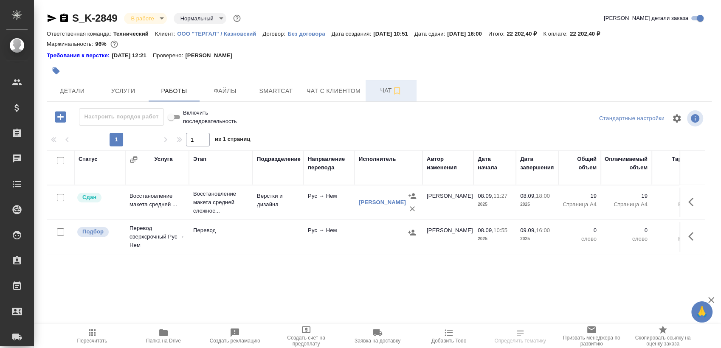
click at [376, 85] on button "Чат" at bounding box center [391, 90] width 51 height 21
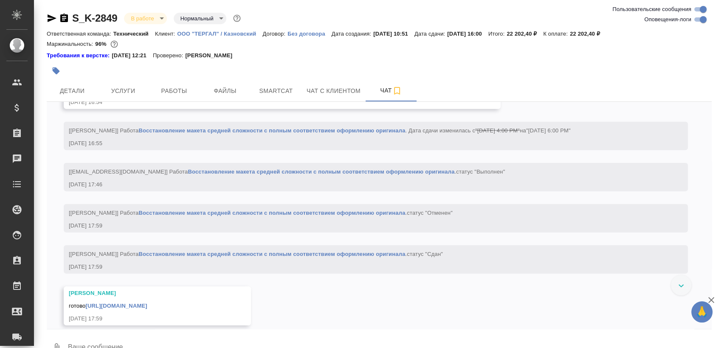
scroll to position [2317, 0]
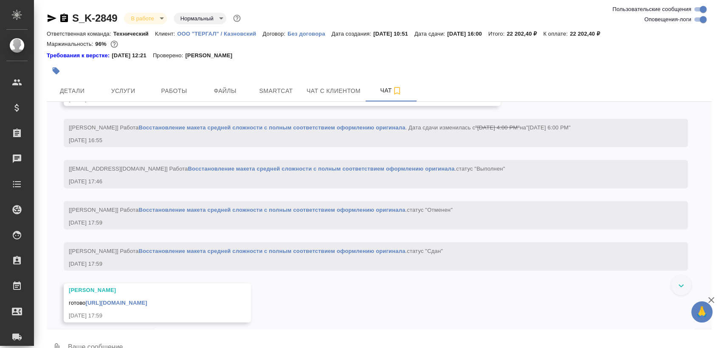
click at [696, 17] on input "Оповещения-логи" at bounding box center [703, 19] width 31 height 10
checkbox input "false"
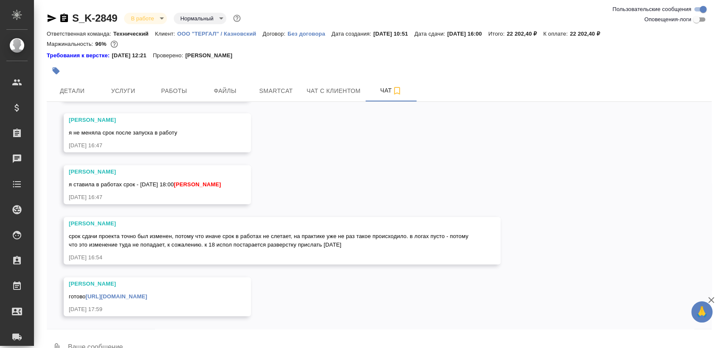
scroll to position [367, 0]
click at [147, 296] on link "https://drive.awatera.com/apps/files/files/10313079?dir=/Shares/%D0%9E%D0%9E%D0…" at bounding box center [116, 297] width 62 height 6
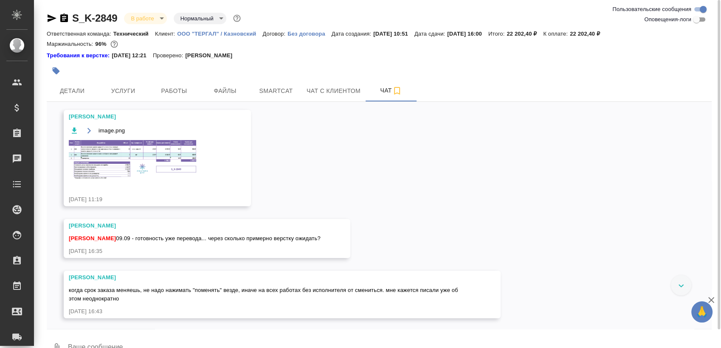
scroll to position [0, 0]
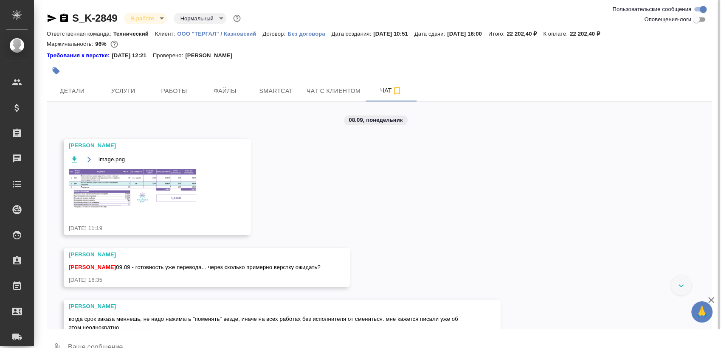
click at [149, 195] on img at bounding box center [132, 189] width 127 height 40
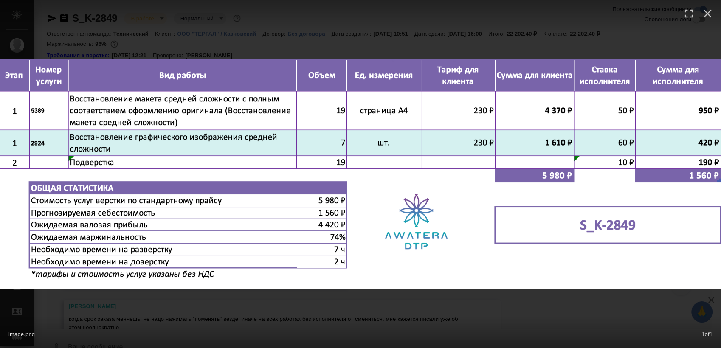
click at [180, 297] on div "image.png 1 of 1" at bounding box center [360, 174] width 721 height 348
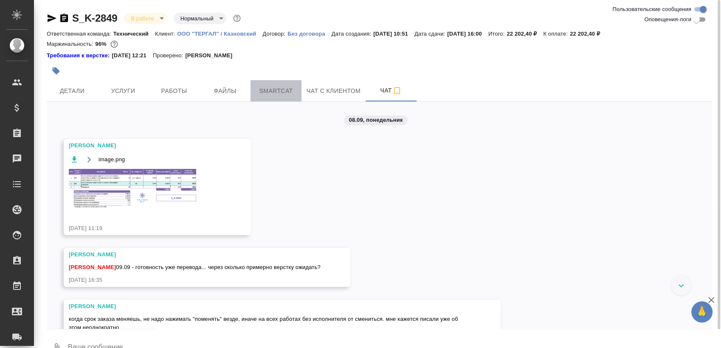
click at [275, 93] on span "Smartcat" at bounding box center [276, 91] width 41 height 11
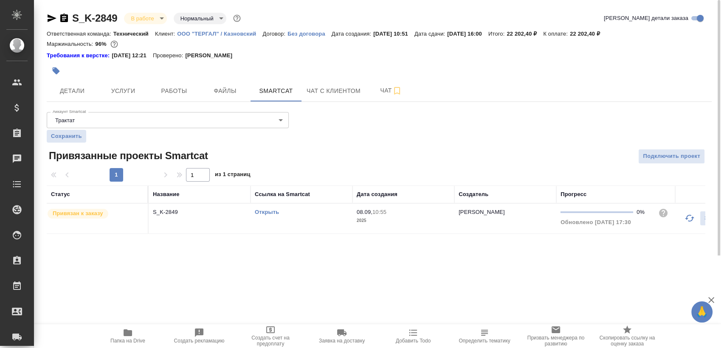
click at [301, 215] on div "Открыть" at bounding box center [301, 212] width 93 height 8
click at [266, 209] on link "Открыть" at bounding box center [267, 212] width 24 height 6
click at [270, 212] on link "Открыть" at bounding box center [267, 212] width 24 height 6
click at [116, 91] on span "Услуги" at bounding box center [123, 91] width 41 height 11
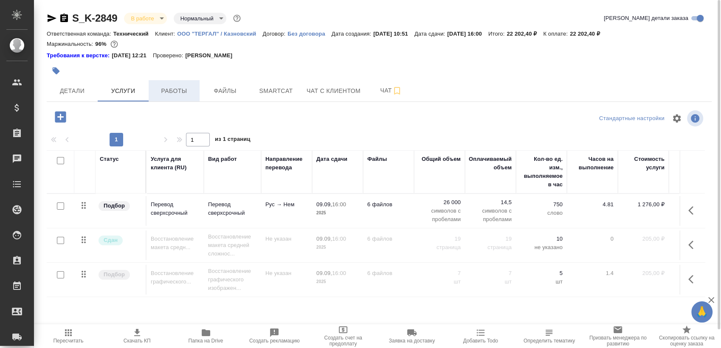
click at [183, 86] on span "Работы" at bounding box center [174, 91] width 41 height 11
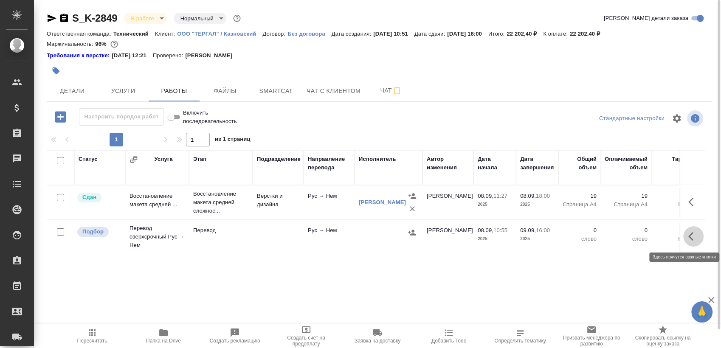
click at [687, 237] on button "button" at bounding box center [693, 236] width 20 height 20
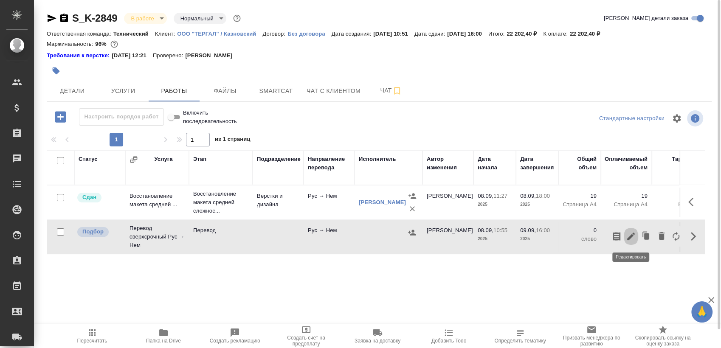
click at [633, 233] on icon "button" at bounding box center [631, 236] width 10 height 10
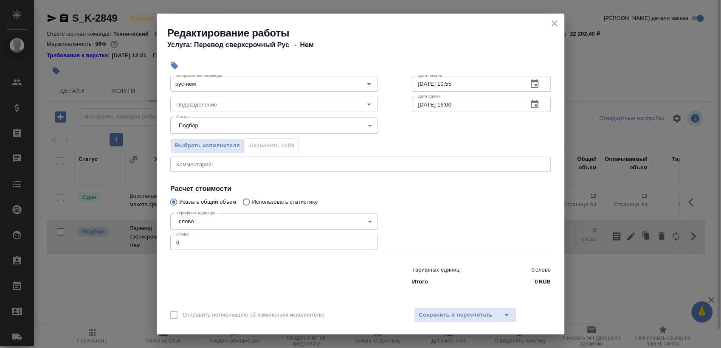
scroll to position [51, 0]
click at [258, 247] on input "0" at bounding box center [274, 241] width 208 height 15
click at [263, 241] on input "0" at bounding box center [274, 241] width 208 height 15
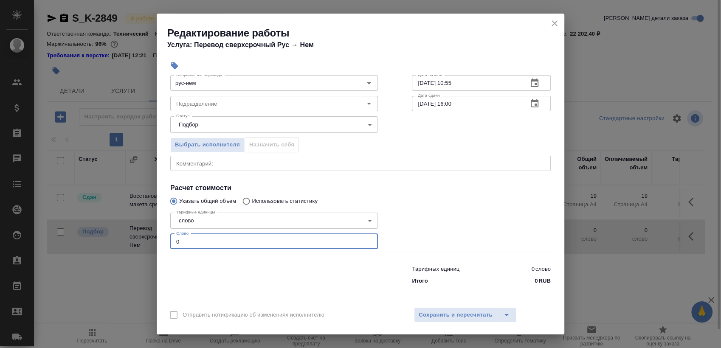
paste input "2076.4"
type input "2076.4"
click at [260, 104] on input "Подразделение" at bounding box center [260, 104] width 174 height 10
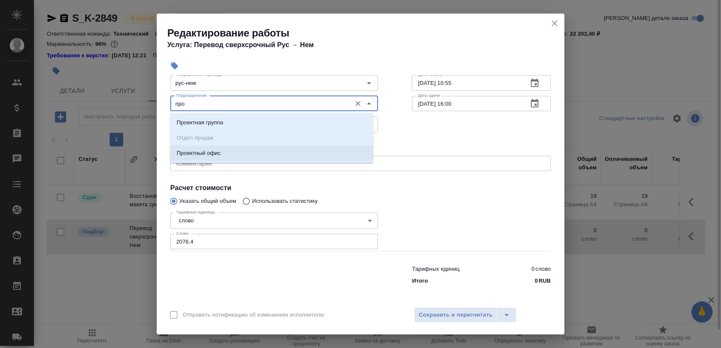
click at [263, 152] on li "Проектный офис" at bounding box center [271, 153] width 203 height 15
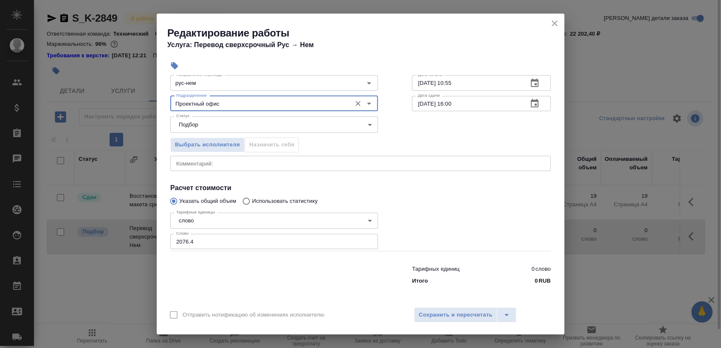
type input "Проектный офис"
click at [534, 97] on button "button" at bounding box center [535, 103] width 20 height 20
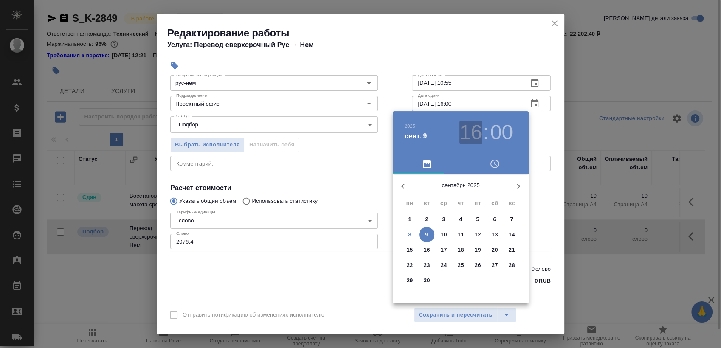
drag, startPoint x: 472, startPoint y: 133, endPoint x: 471, endPoint y: 177, distance: 44.2
click at [472, 133] on h3 "16" at bounding box center [471, 133] width 23 height 24
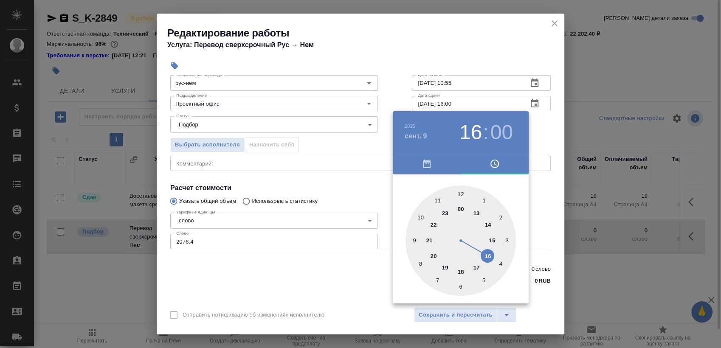
drag, startPoint x: 476, startPoint y: 212, endPoint x: 491, endPoint y: 206, distance: 16.2
click at [476, 212] on div at bounding box center [461, 241] width 110 height 110
type input "09.09.2025 13:00"
click at [531, 83] on div at bounding box center [360, 174] width 721 height 348
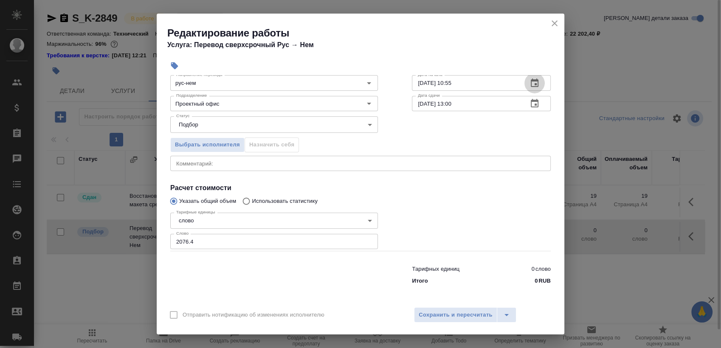
click at [531, 81] on icon "button" at bounding box center [535, 83] width 8 height 8
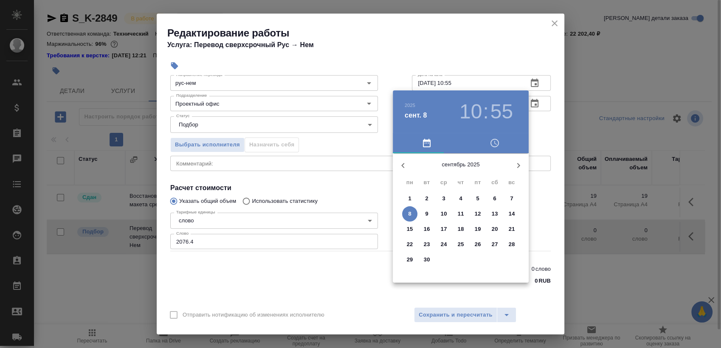
click at [408, 212] on span "8" at bounding box center [409, 214] width 15 height 8
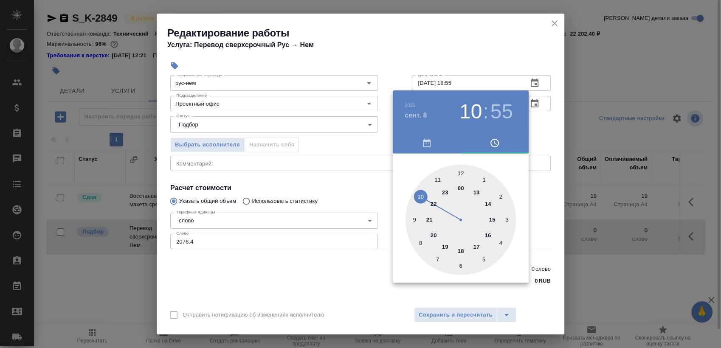
click at [460, 250] on div at bounding box center [461, 220] width 110 height 110
type input "08.09.2025 18:30"
click at [460, 263] on div at bounding box center [461, 220] width 110 height 110
click at [551, 127] on div at bounding box center [360, 174] width 721 height 348
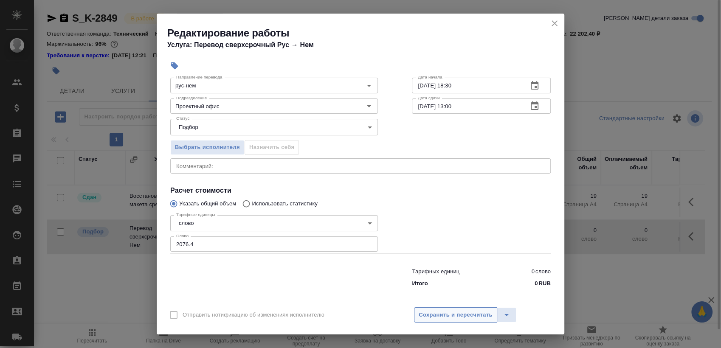
click at [448, 320] on button "Сохранить и пересчитать" at bounding box center [455, 315] width 83 height 15
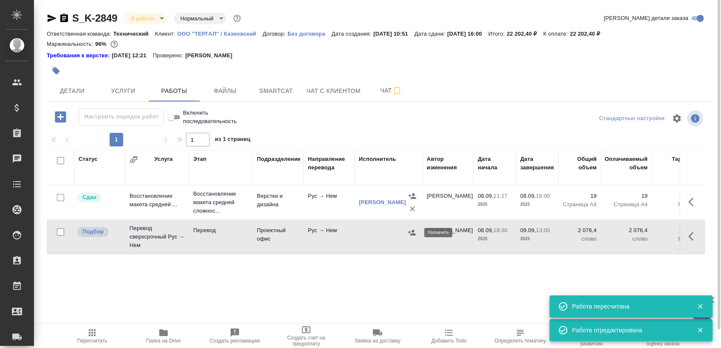
click at [406, 230] on button "button" at bounding box center [412, 232] width 13 height 13
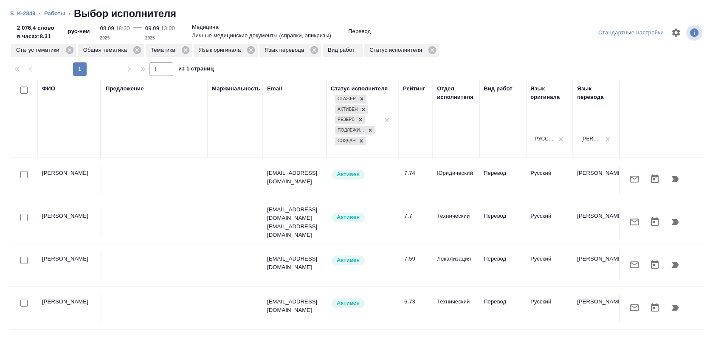
scroll to position [11, 0]
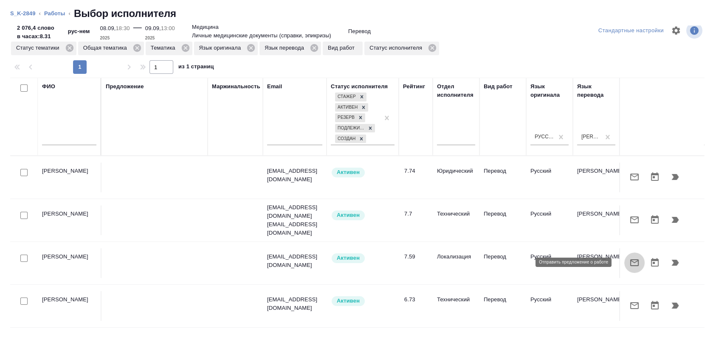
click at [629, 264] on icon "button" at bounding box center [634, 263] width 10 height 10
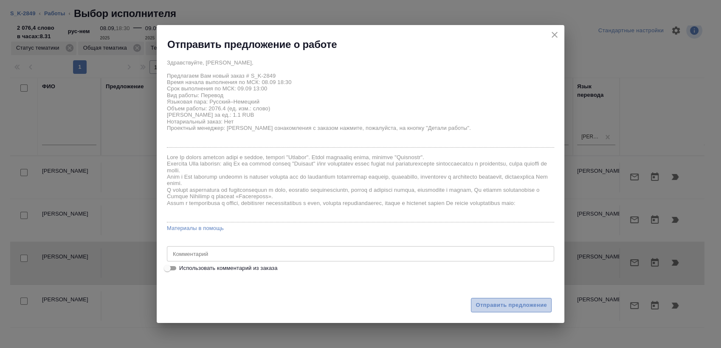
click at [487, 306] on span "Отправить предложение" at bounding box center [511, 306] width 71 height 10
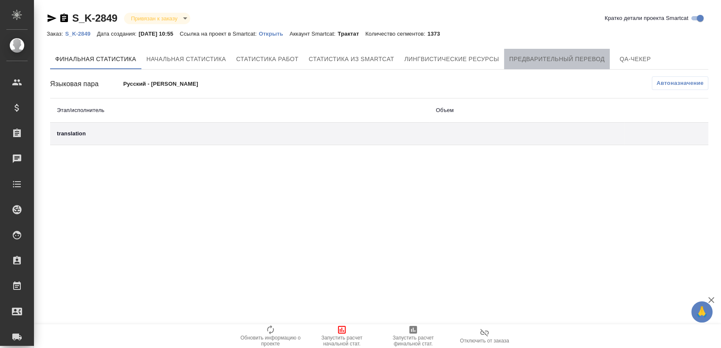
click at [538, 54] on span "Предварительный перевод" at bounding box center [557, 59] width 96 height 11
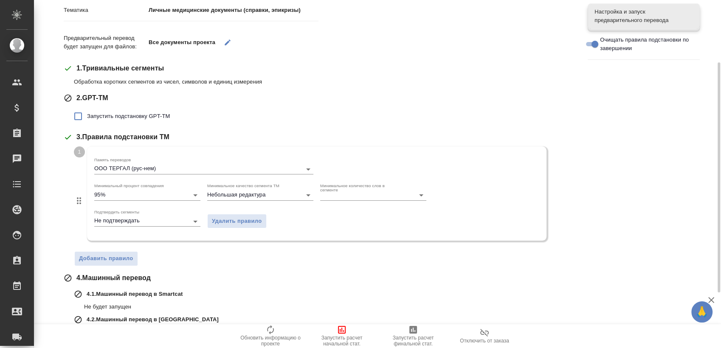
scroll to position [178, 0]
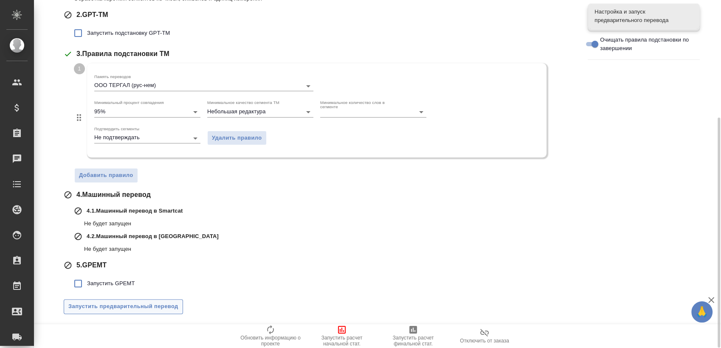
click at [133, 311] on span "Запустить предварительный перевод" at bounding box center [123, 307] width 110 height 10
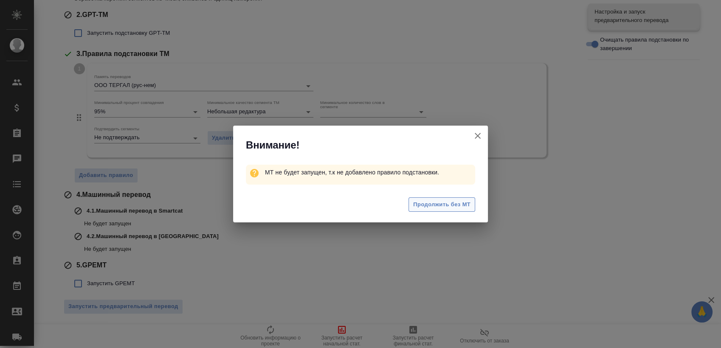
click at [446, 203] on span "Продолжить без МТ" at bounding box center [441, 205] width 57 height 10
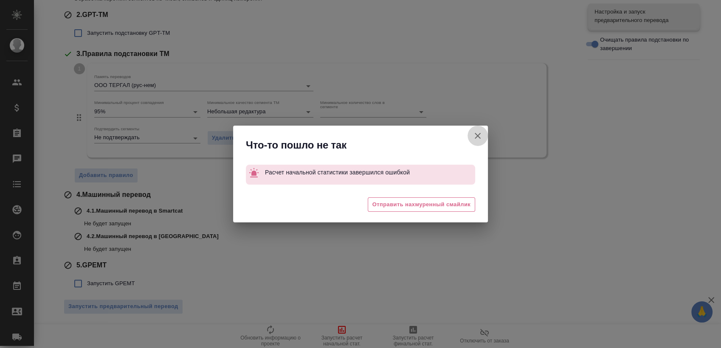
click at [477, 134] on icon "button" at bounding box center [478, 136] width 10 height 10
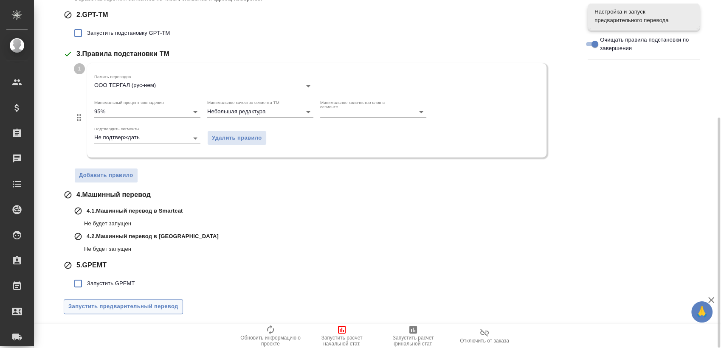
click at [165, 311] on button "Запустить предварительный перевод" at bounding box center [123, 306] width 119 height 15
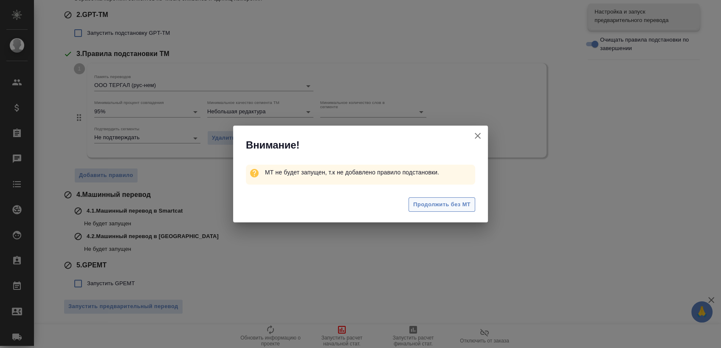
click at [434, 208] on span "Продолжить без МТ" at bounding box center [441, 205] width 57 height 10
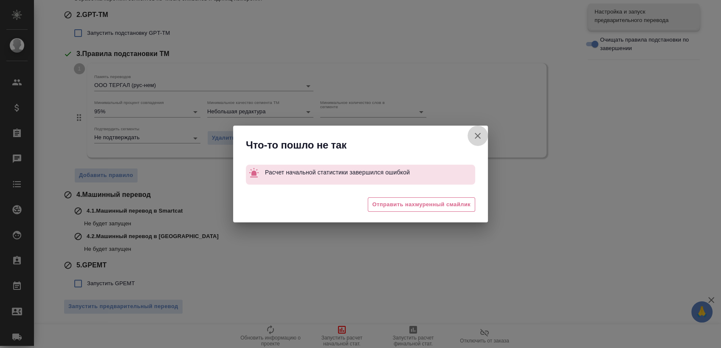
click at [477, 136] on icon "button" at bounding box center [478, 136] width 6 height 6
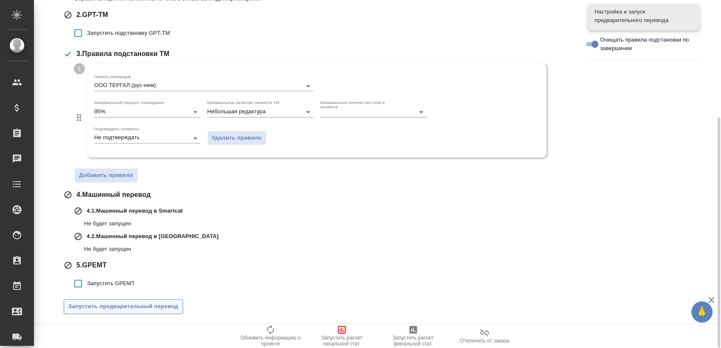
click at [138, 308] on span "Запустить предварительный перевод" at bounding box center [123, 307] width 110 height 10
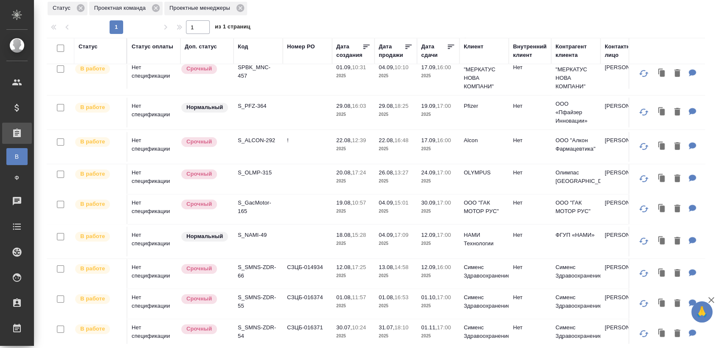
scroll to position [425, 0]
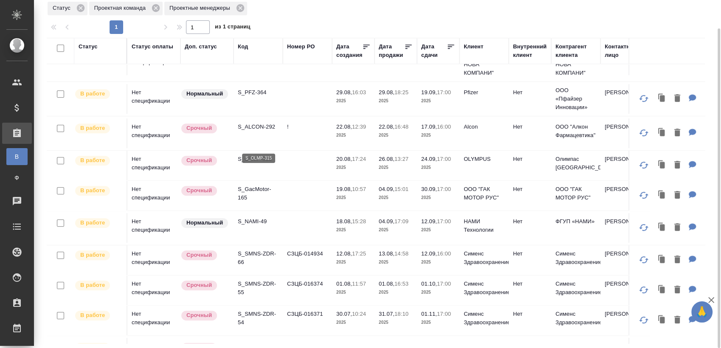
click at [258, 155] on p "S_OLMP-315" at bounding box center [258, 159] width 41 height 8
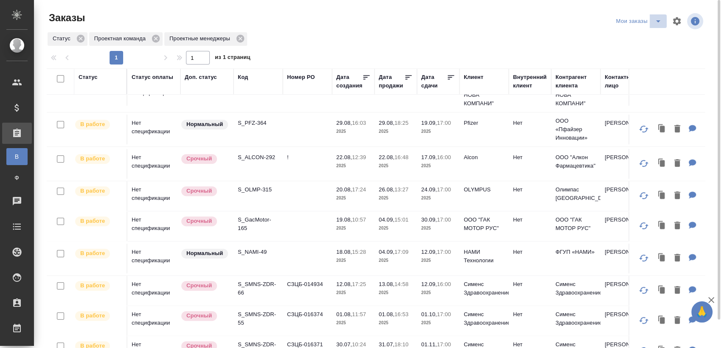
click at [657, 22] on icon "split button" at bounding box center [658, 21] width 10 height 10
click at [639, 41] on li "Взять в работу" at bounding box center [640, 38] width 71 height 14
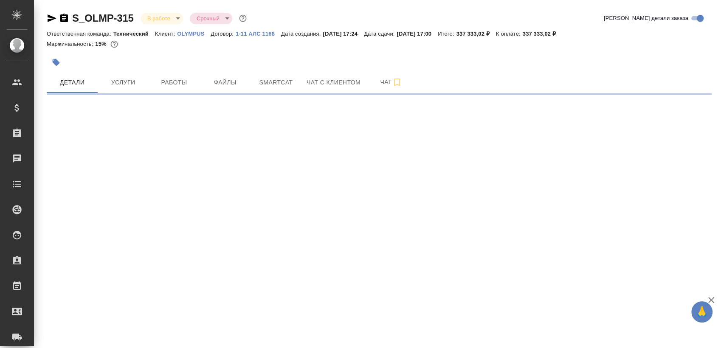
select select "RU"
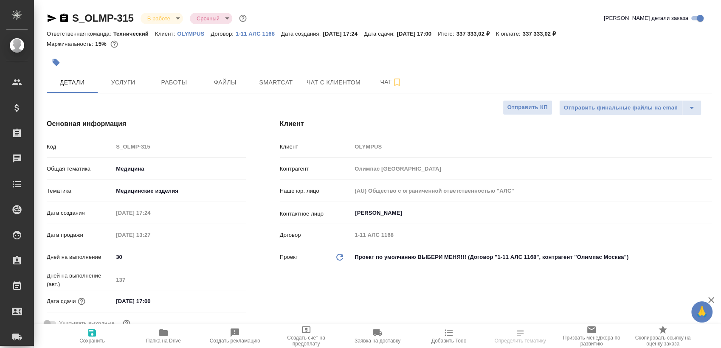
type textarea "x"
click at [50, 18] on icon "button" at bounding box center [52, 18] width 10 height 10
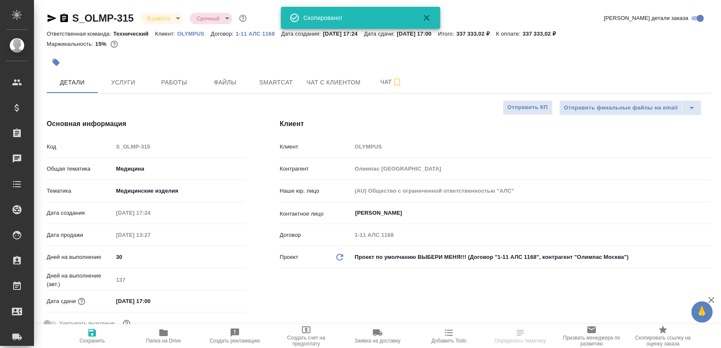
type textarea "x"
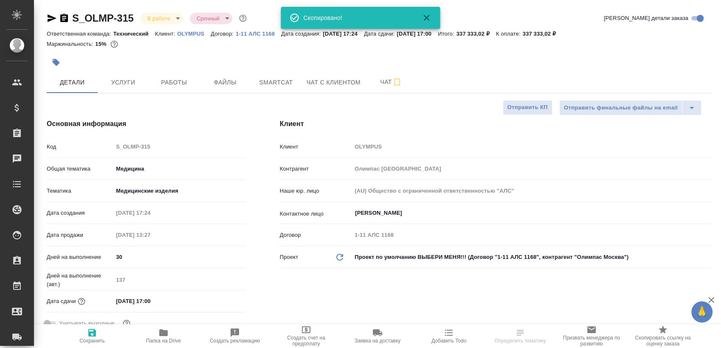
type textarea "x"
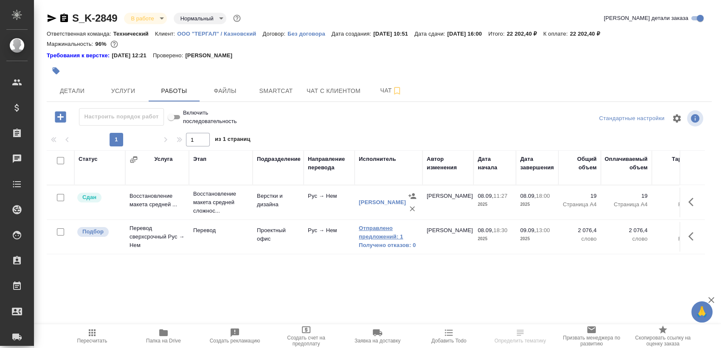
click at [381, 231] on link "Отправлено предложений: 1" at bounding box center [388, 232] width 59 height 17
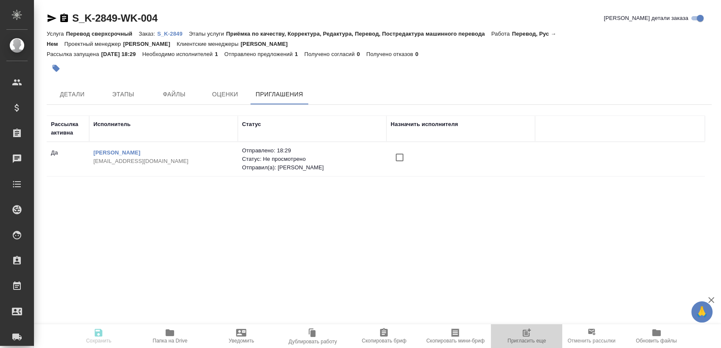
click at [530, 335] on icon "button" at bounding box center [527, 333] width 10 height 10
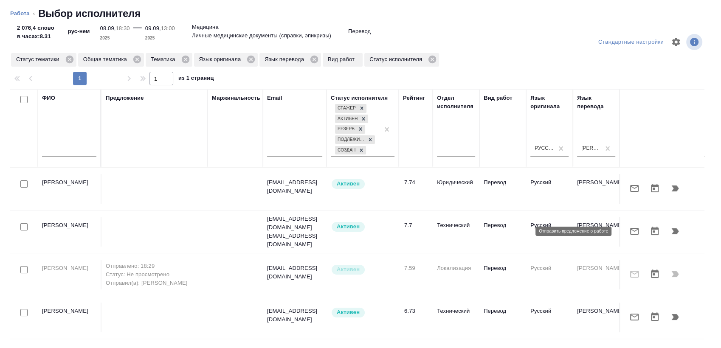
click at [625, 236] on button "button" at bounding box center [634, 231] width 20 height 20
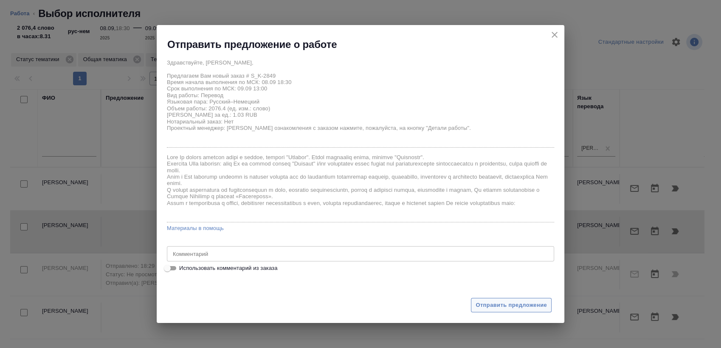
click at [494, 306] on span "Отправить предложение" at bounding box center [511, 306] width 71 height 10
